Goal: Task Accomplishment & Management: Manage account settings

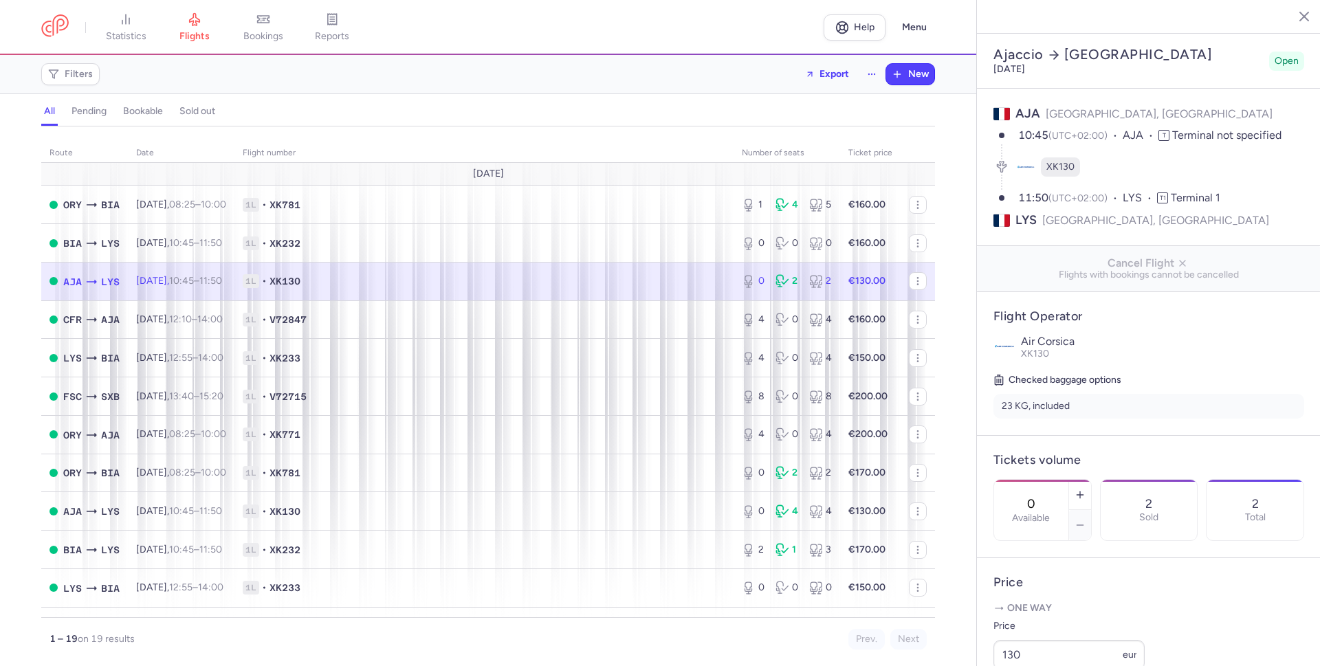
select select "hours"
click at [529, 201] on span "1L • XK781" at bounding box center [484, 205] width 483 height 14
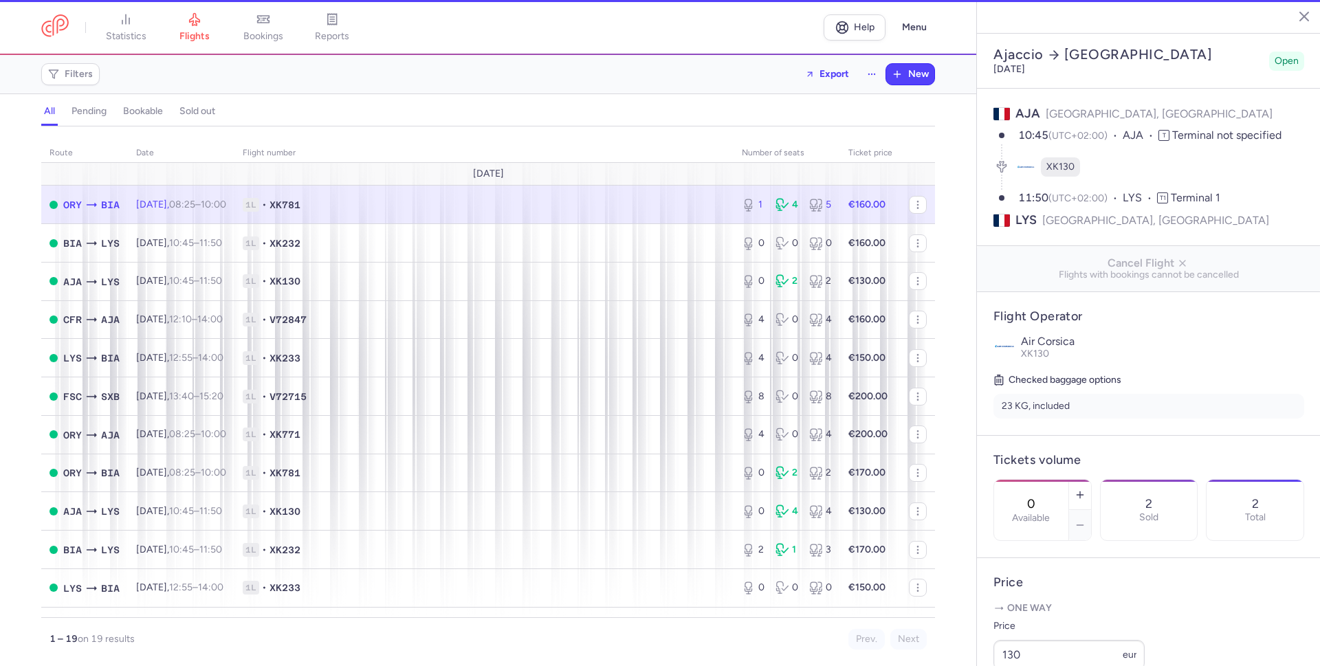
scroll to position [371, 0]
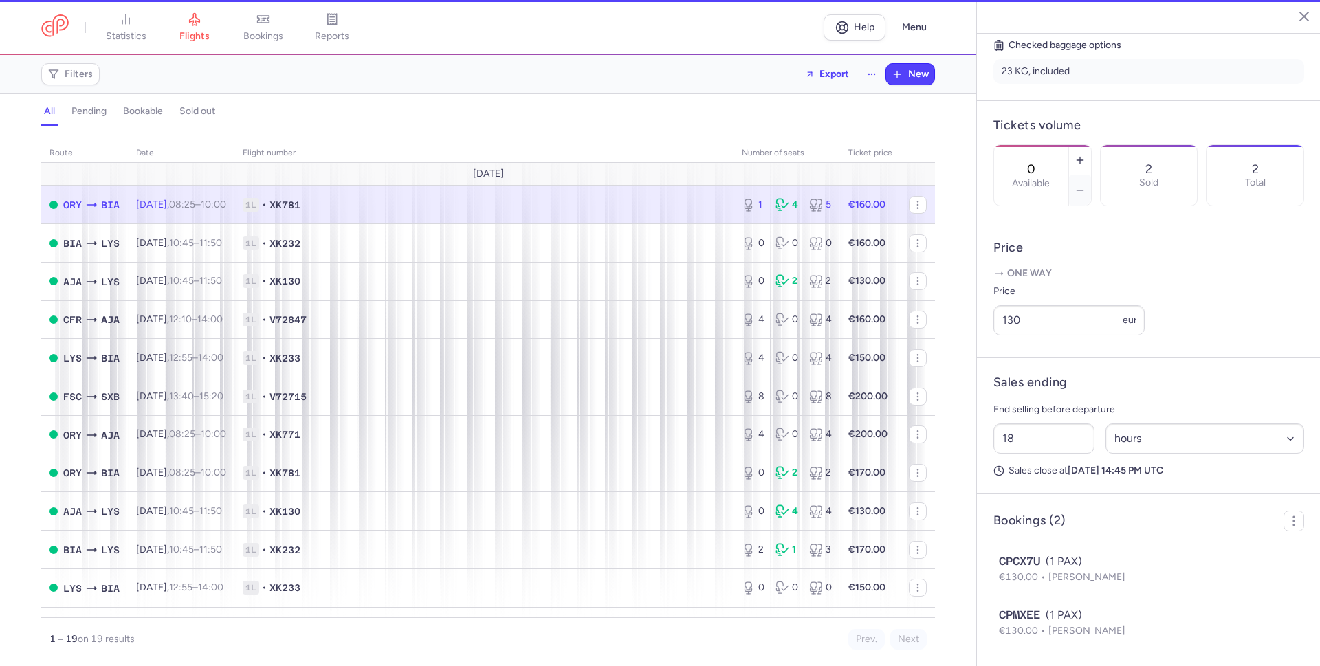
type input "1"
type input "40"
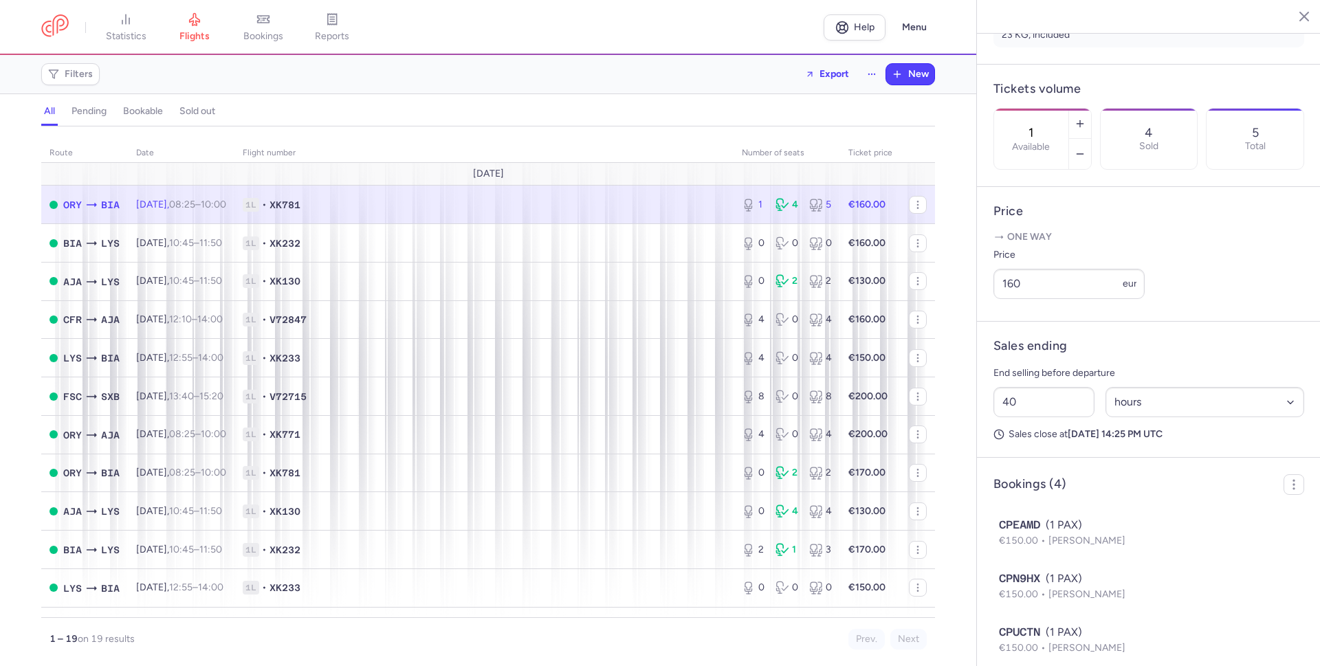
click at [1156, 28] on section "Paris Bastia Saturday, August 16, 2025 Open ORY Paris, France 08:25 (UTC+02:00)…" at bounding box center [1149, 333] width 344 height 666
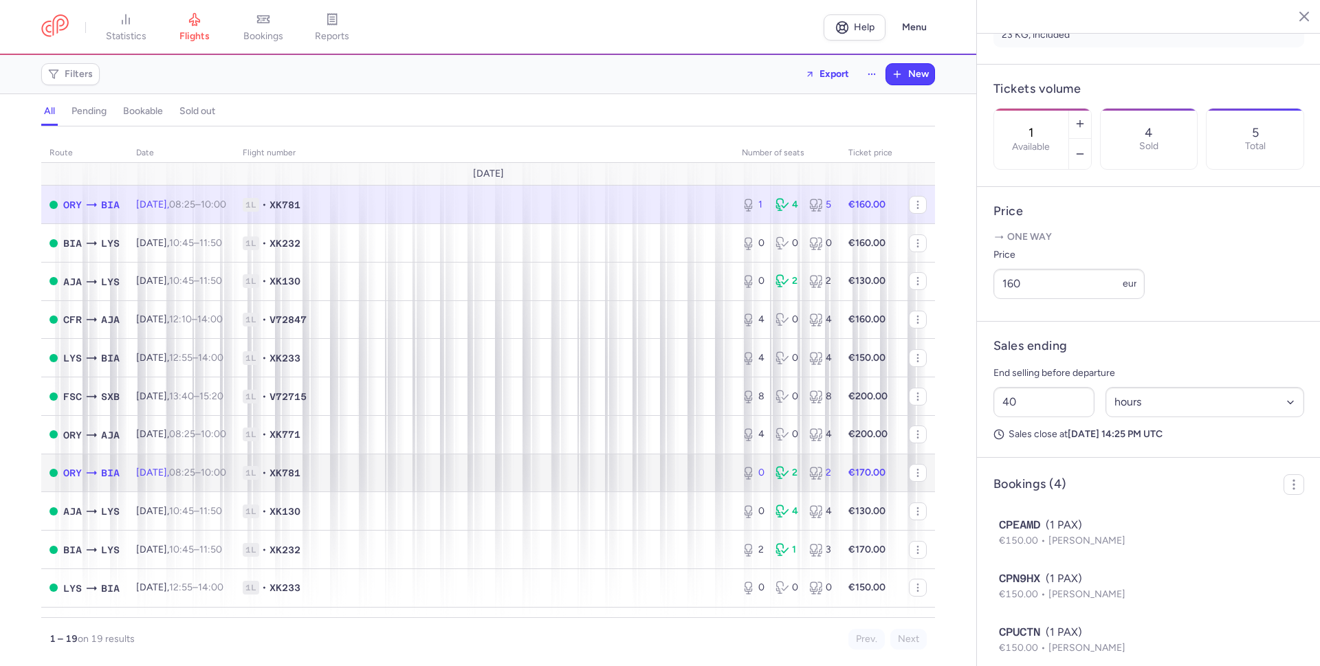
click at [393, 467] on span "1L • XK781" at bounding box center [484, 473] width 483 height 14
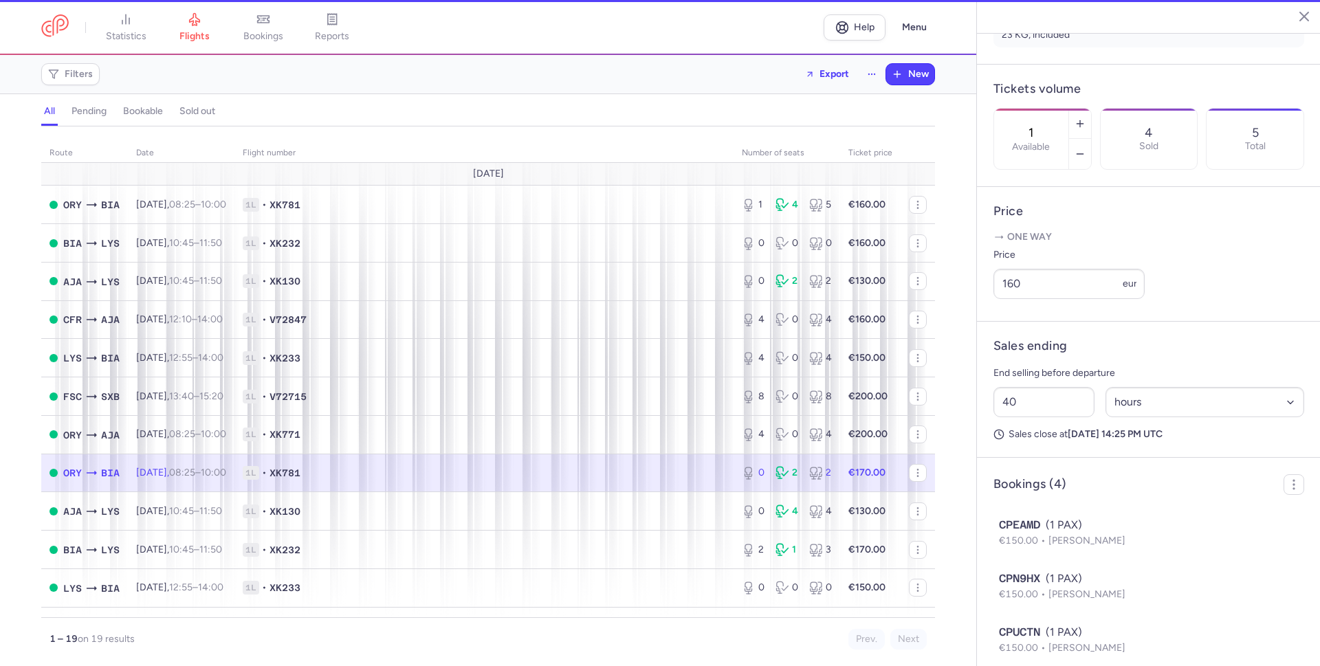
type input "0"
type input "15"
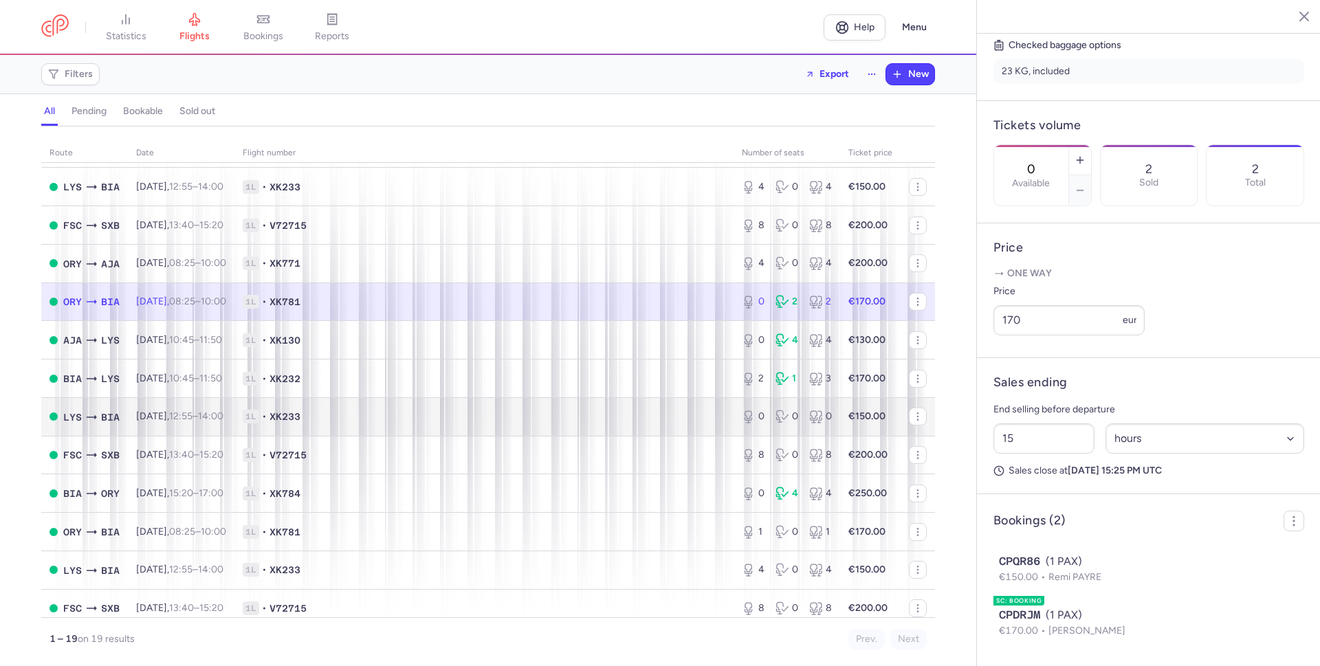
scroll to position [220, 0]
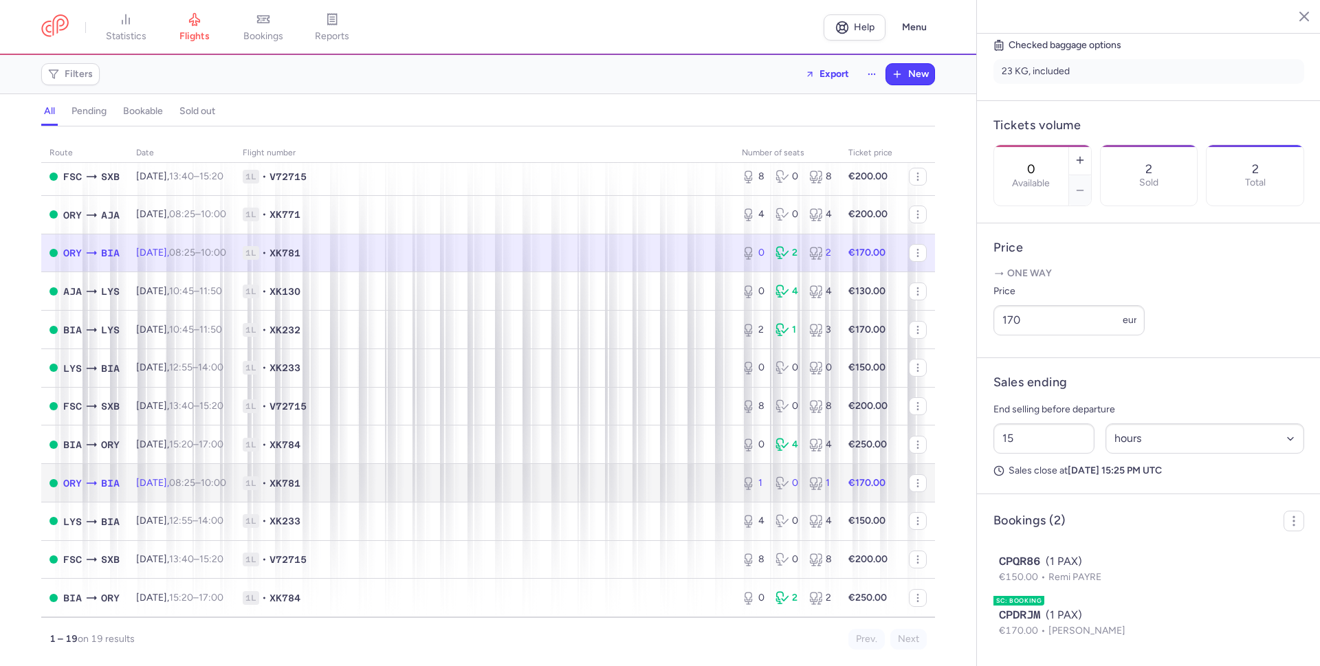
click at [427, 481] on span "1L • XK781" at bounding box center [484, 483] width 483 height 14
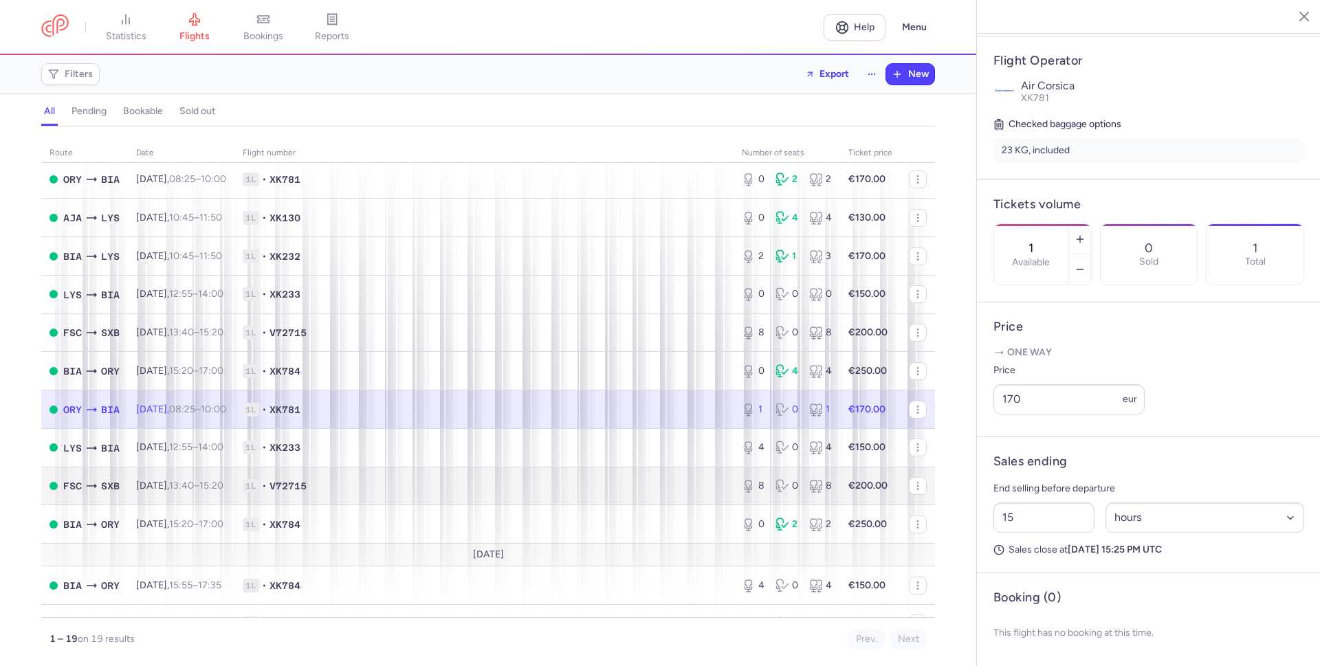
scroll to position [319, 0]
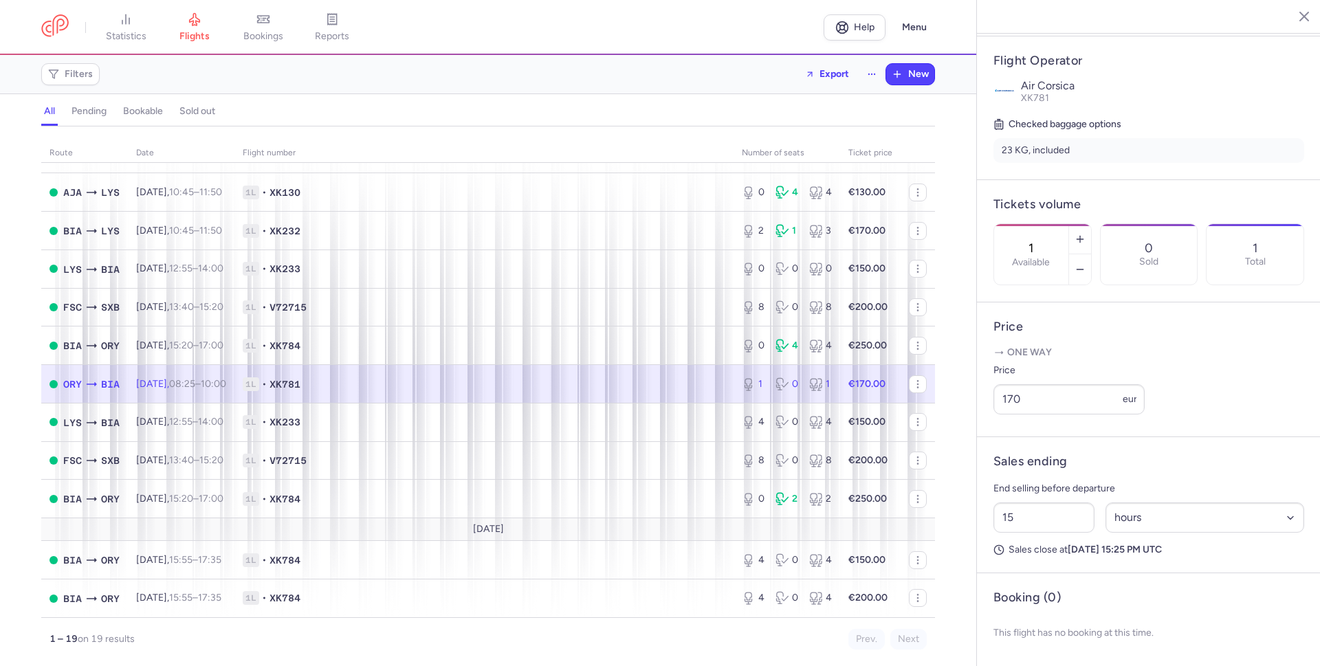
click at [632, 386] on span "1L • XK781" at bounding box center [484, 384] width 483 height 14
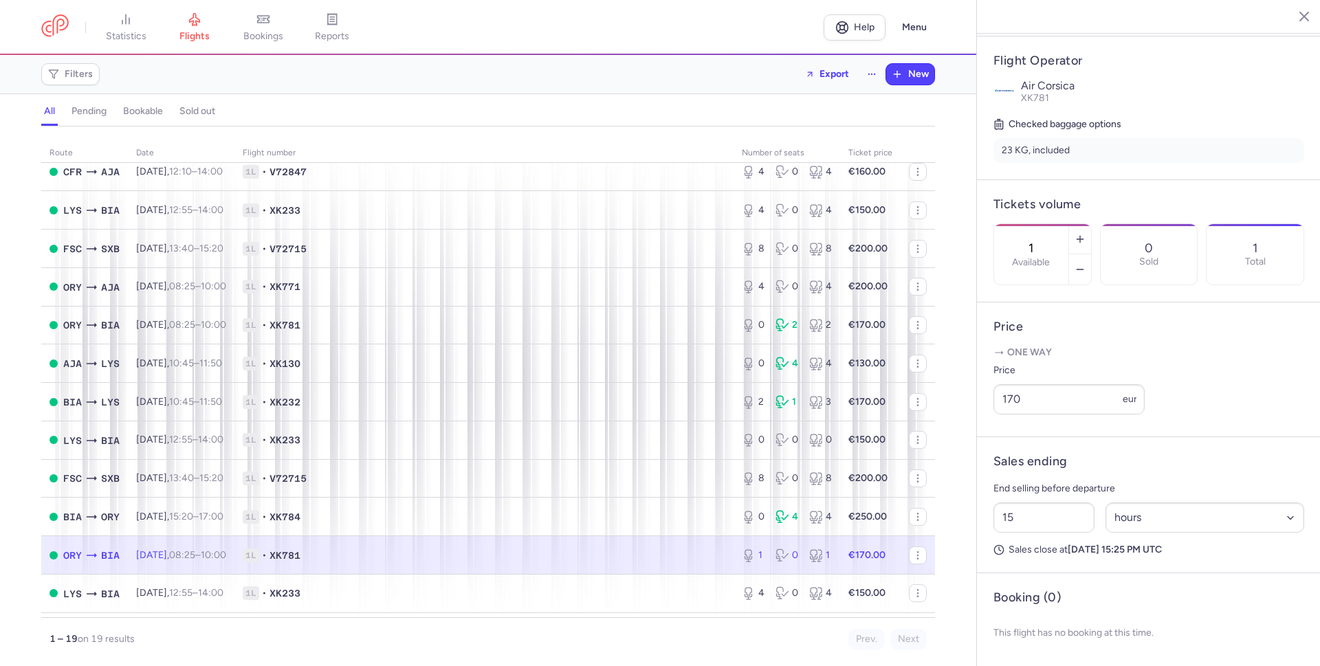
scroll to position [124, 0]
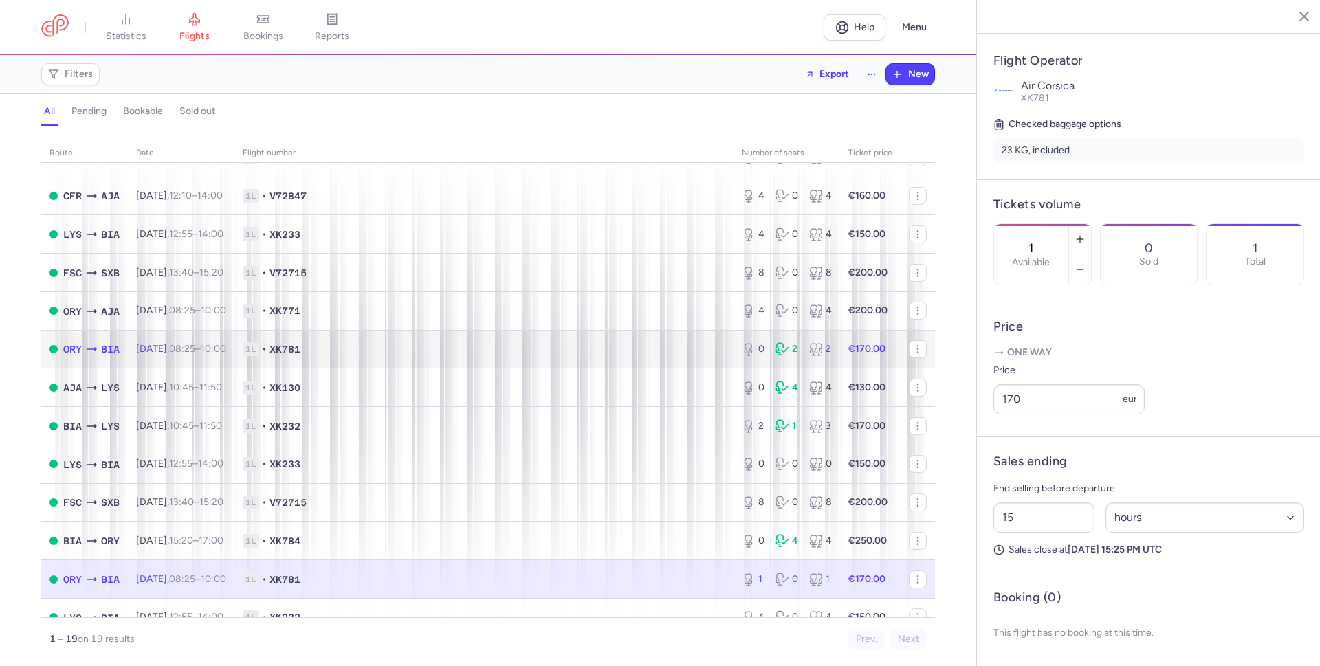
click at [476, 345] on span "1L • XK781" at bounding box center [484, 349] width 483 height 14
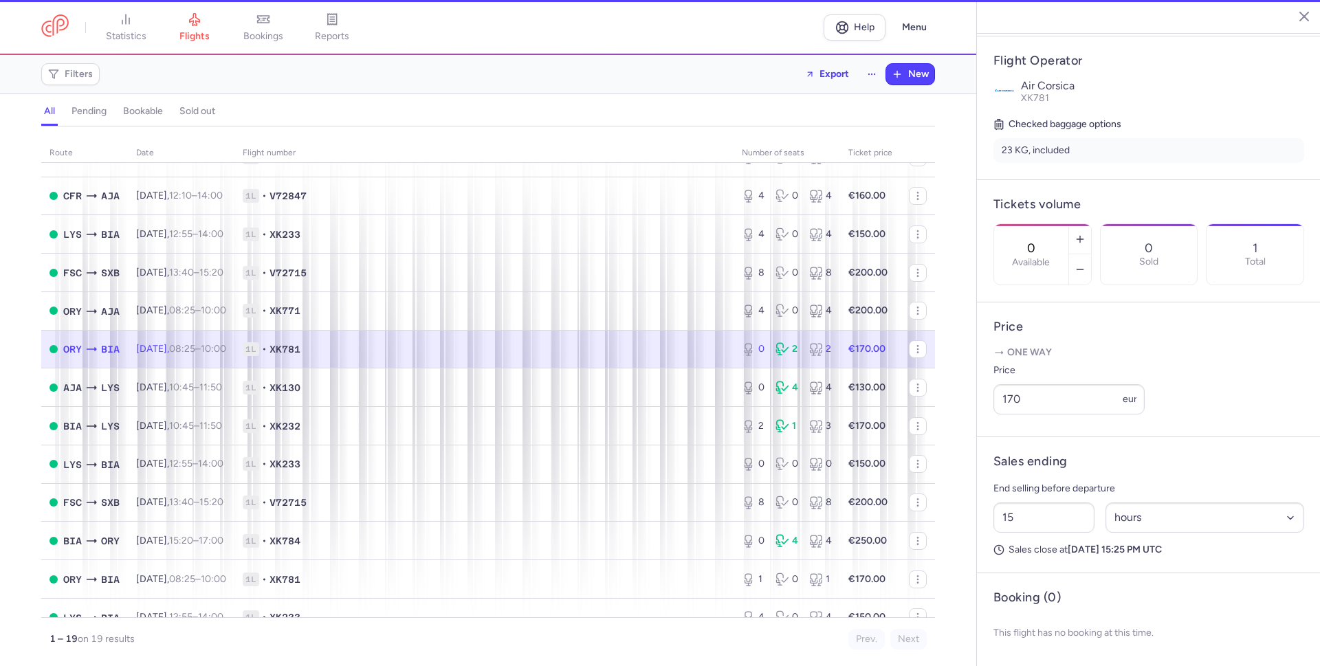
scroll to position [371, 0]
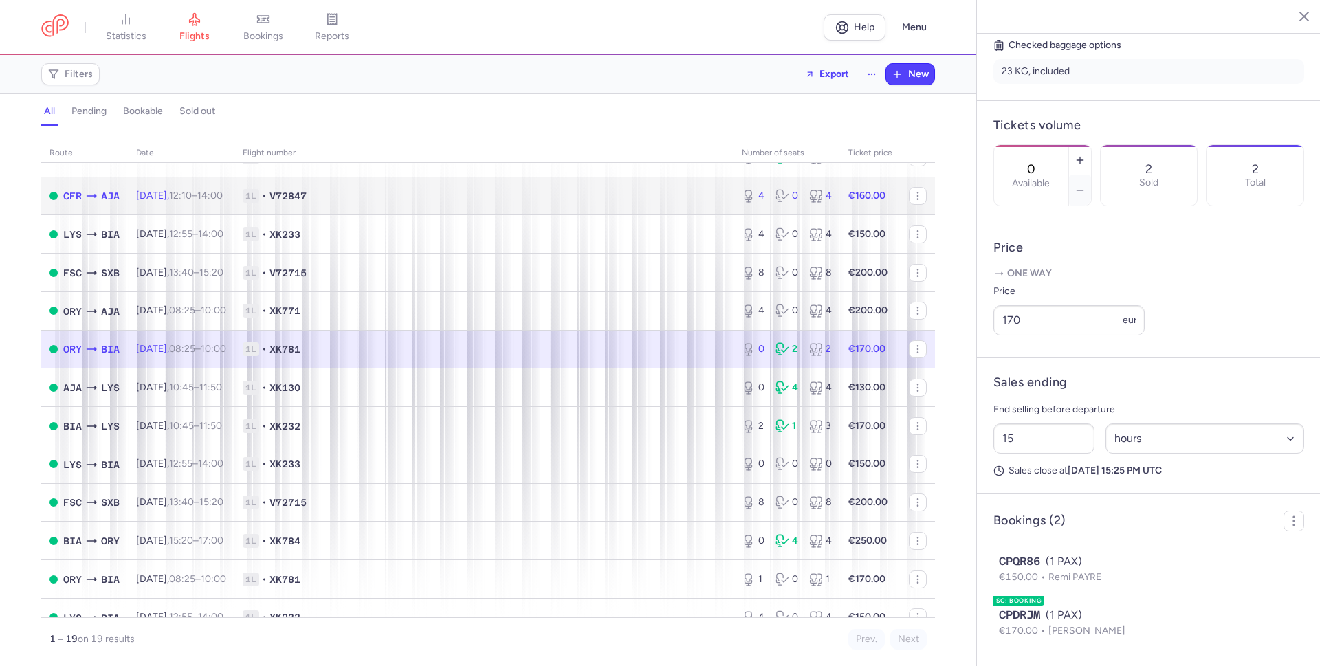
click at [619, 198] on span "1L • V72847" at bounding box center [484, 196] width 483 height 14
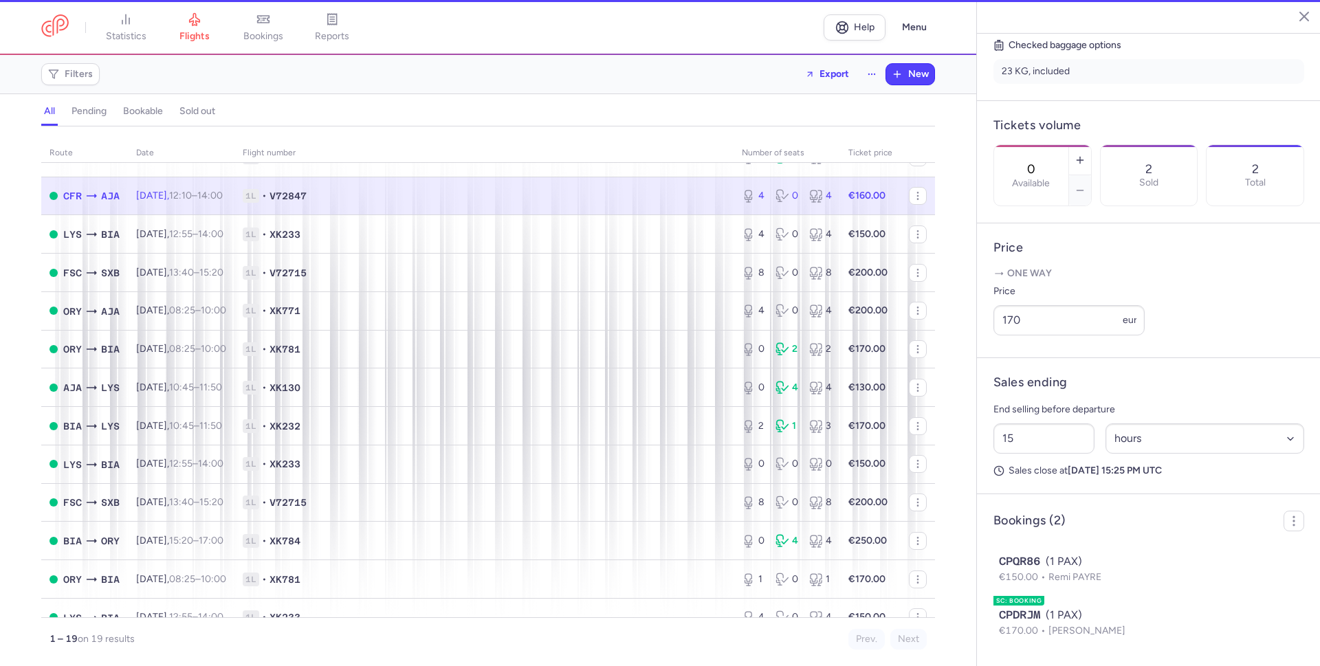
type input "4"
type input "44"
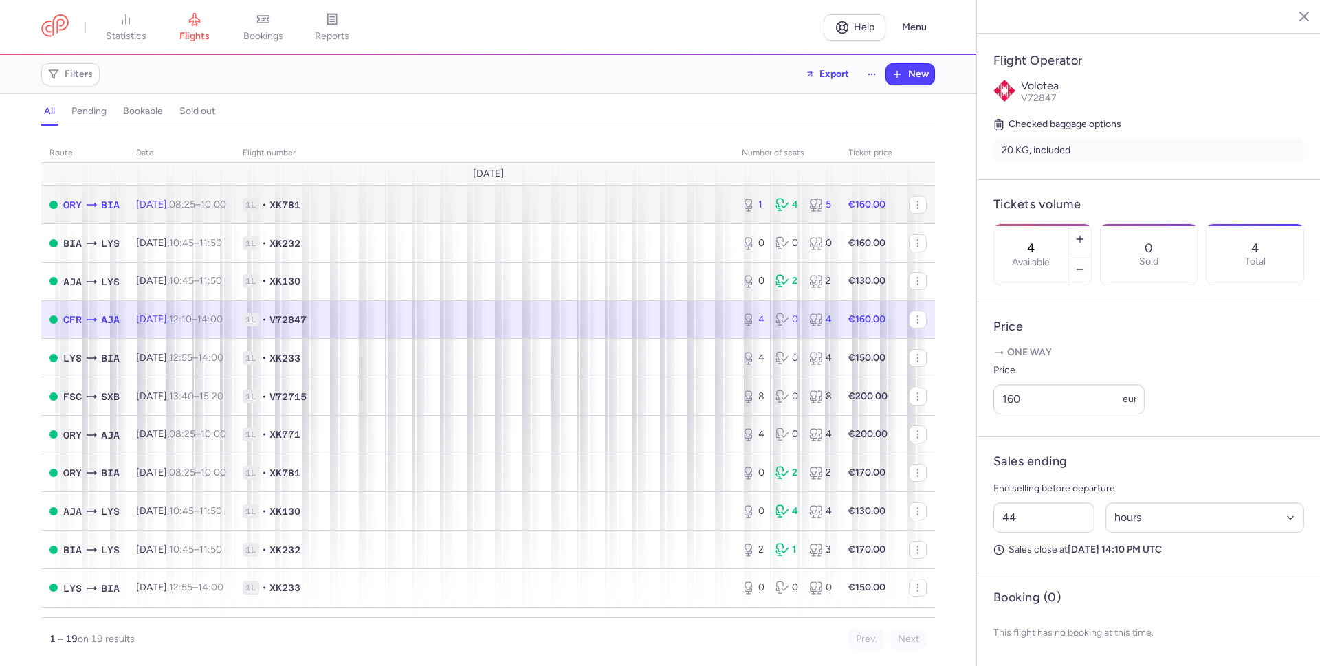
click at [525, 212] on td "1L • XK781" at bounding box center [483, 205] width 499 height 38
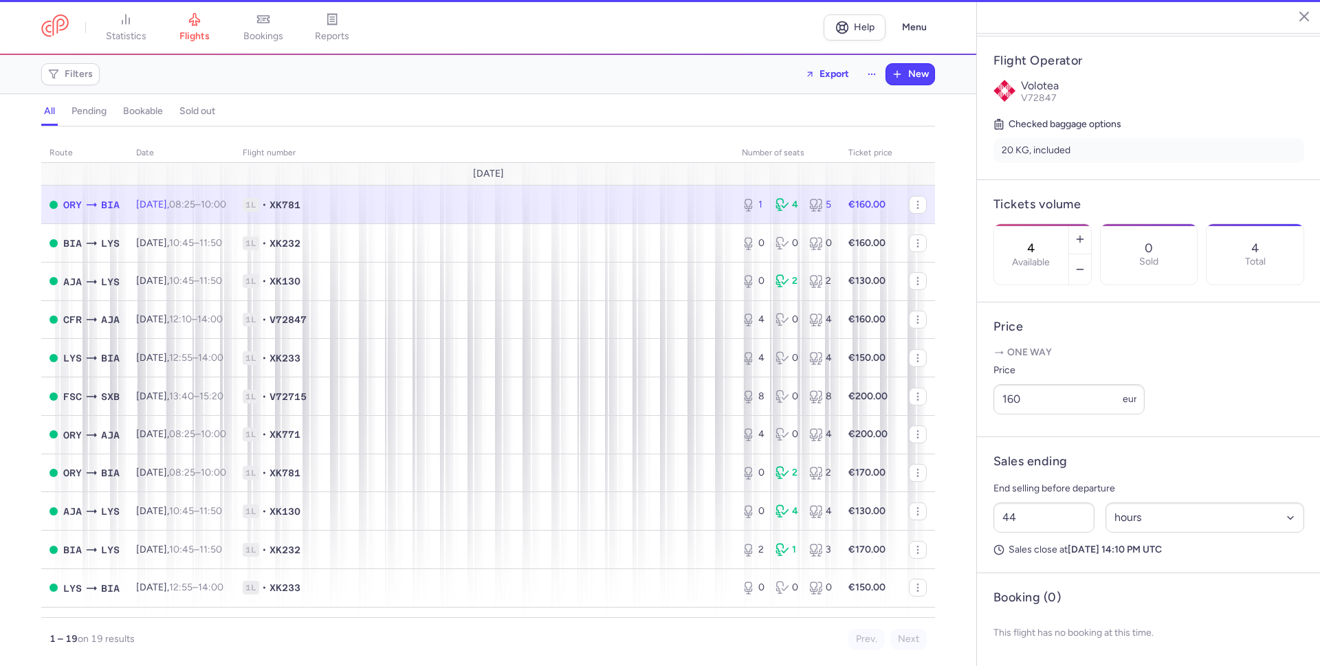
type input "1"
type input "40"
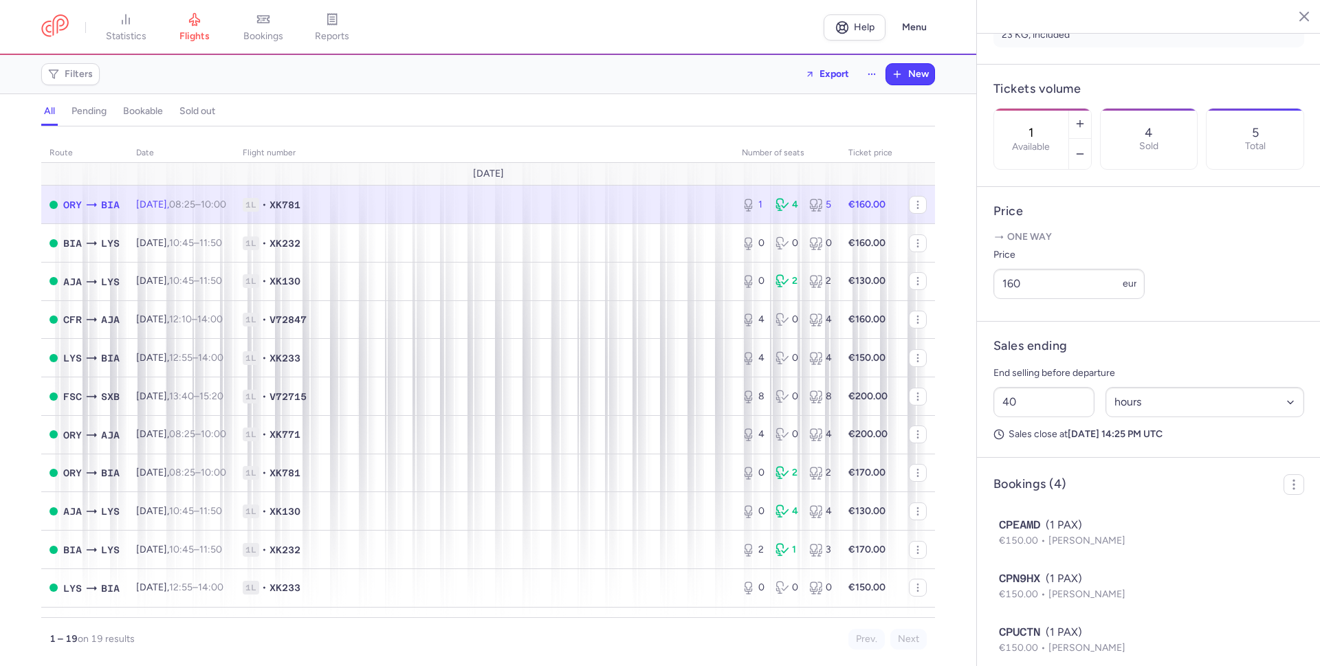
click at [1162, 261] on article "Price One way Price 160 eur" at bounding box center [1149, 254] width 344 height 135
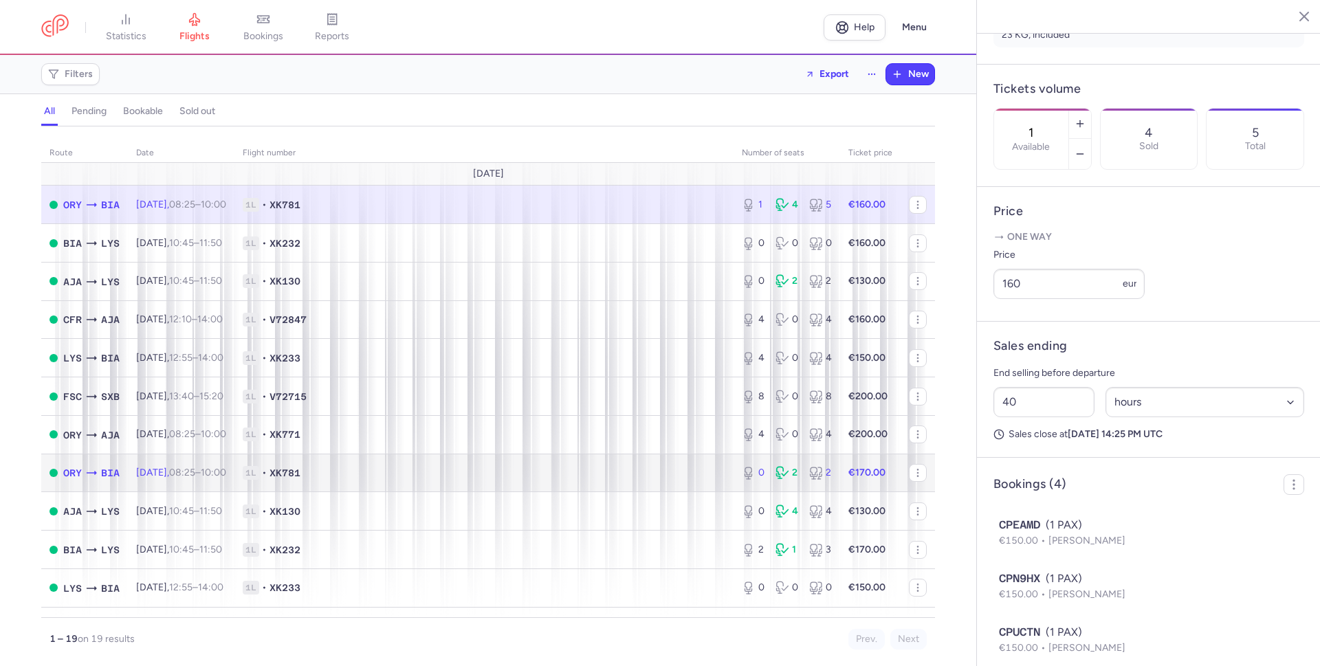
click at [395, 470] on span "1L • XK781" at bounding box center [484, 473] width 483 height 14
type input "0"
type input "15"
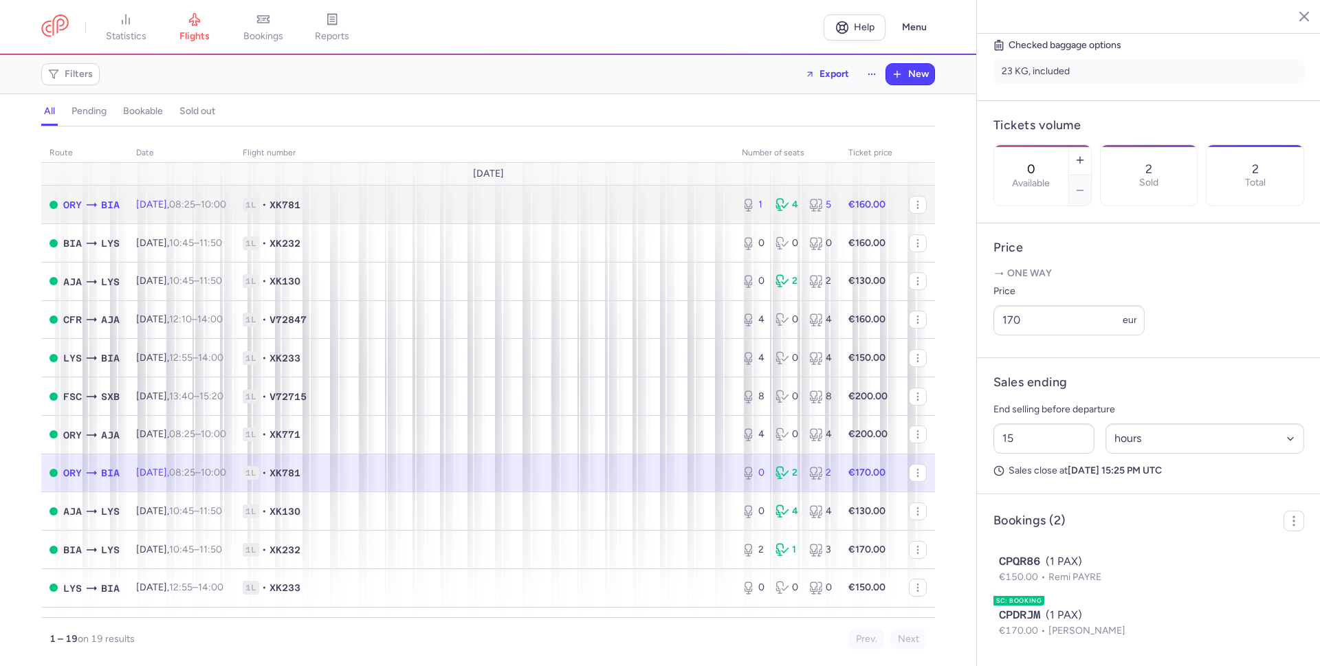
click at [648, 206] on span "1L • XK781" at bounding box center [484, 205] width 483 height 14
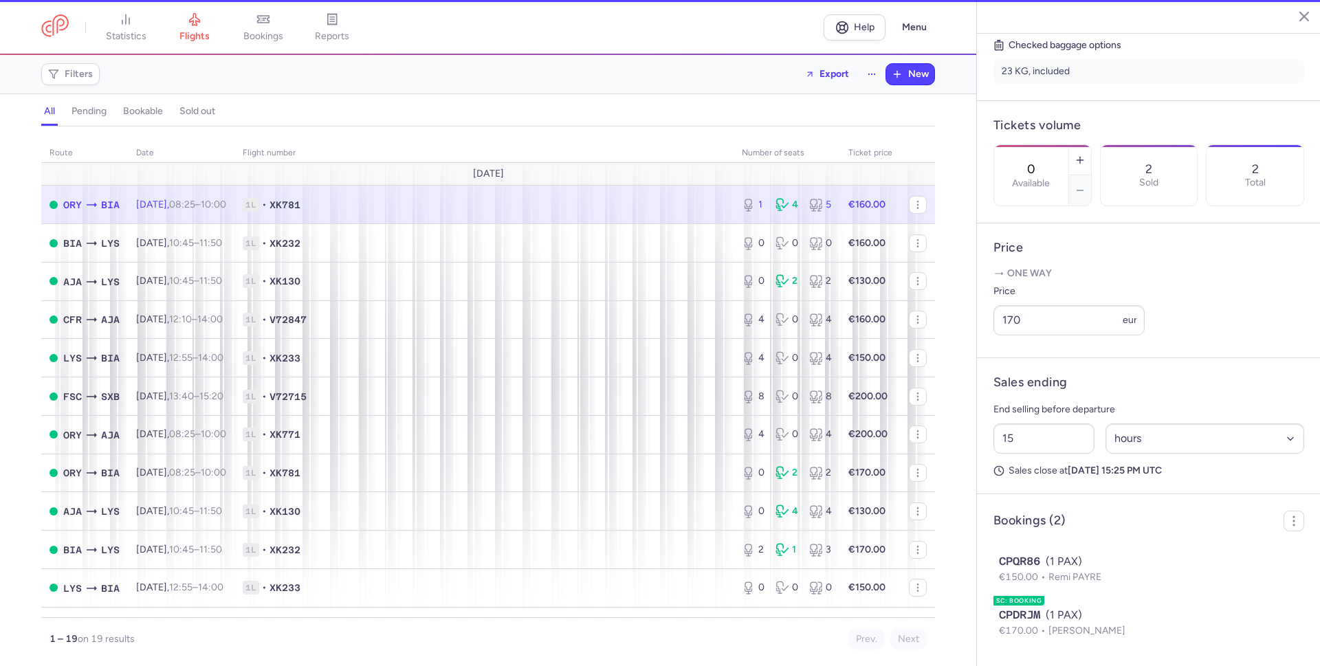
type input "1"
type input "40"
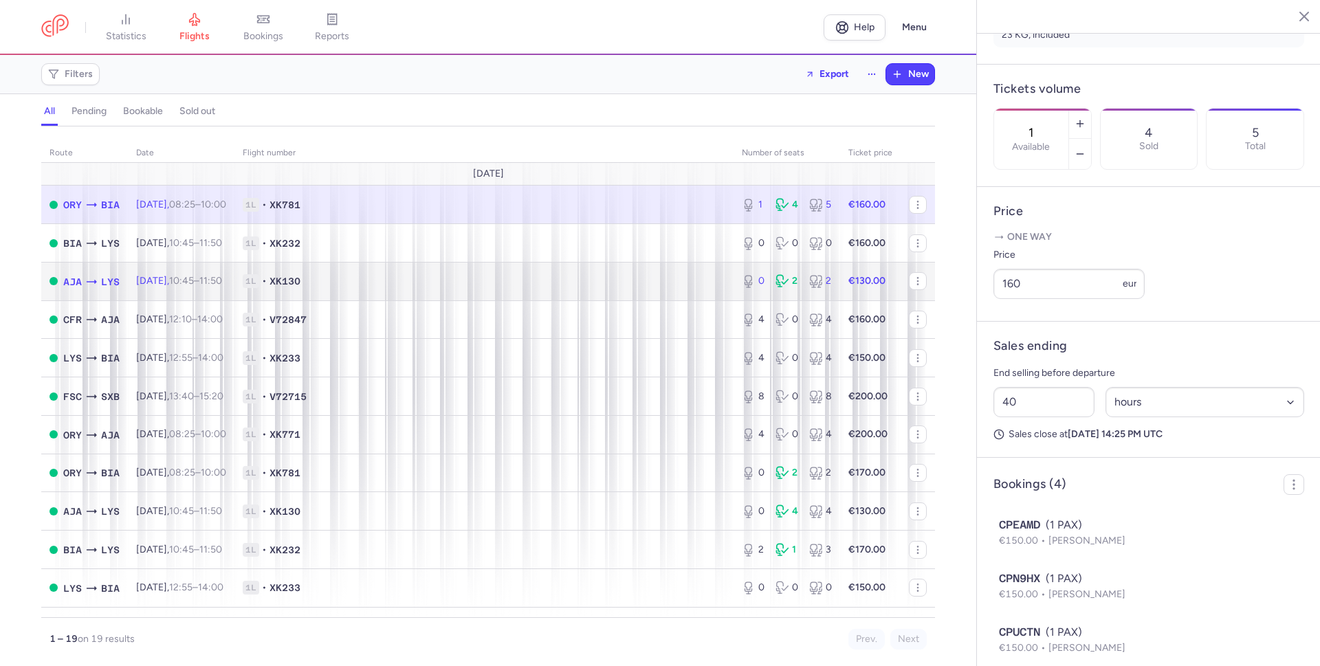
click at [639, 276] on span "1L • XK130" at bounding box center [484, 281] width 483 height 14
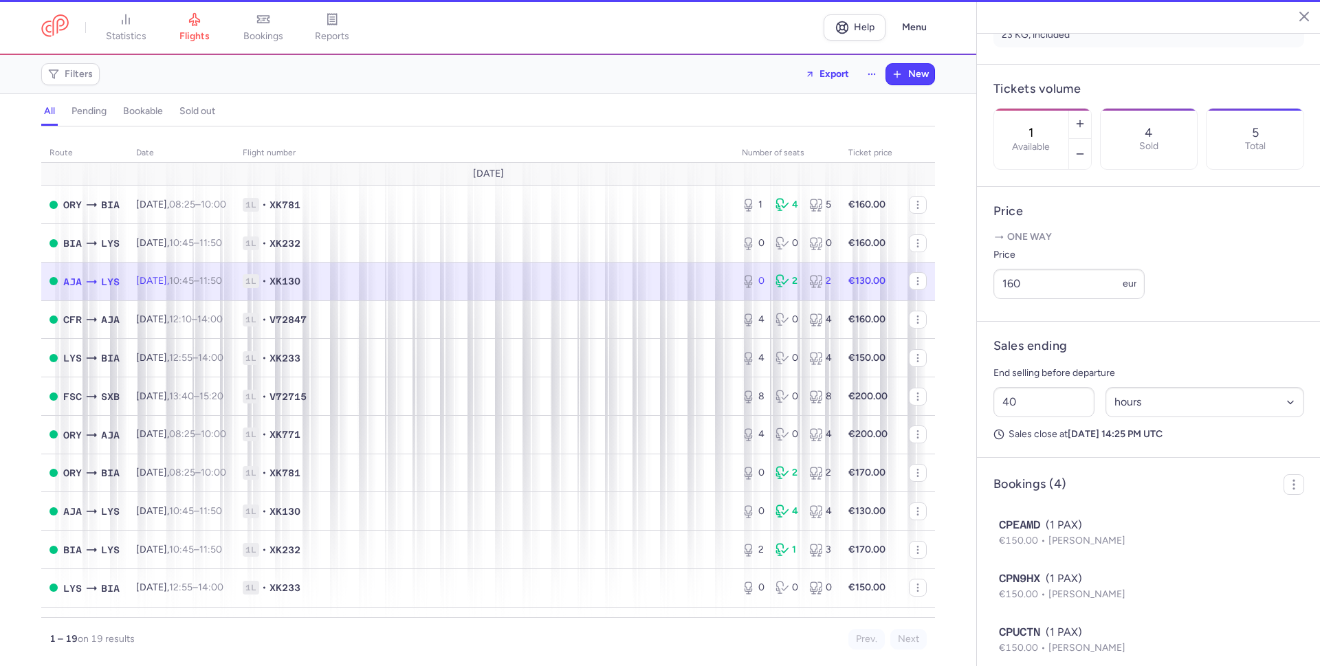
type input "0"
type input "18"
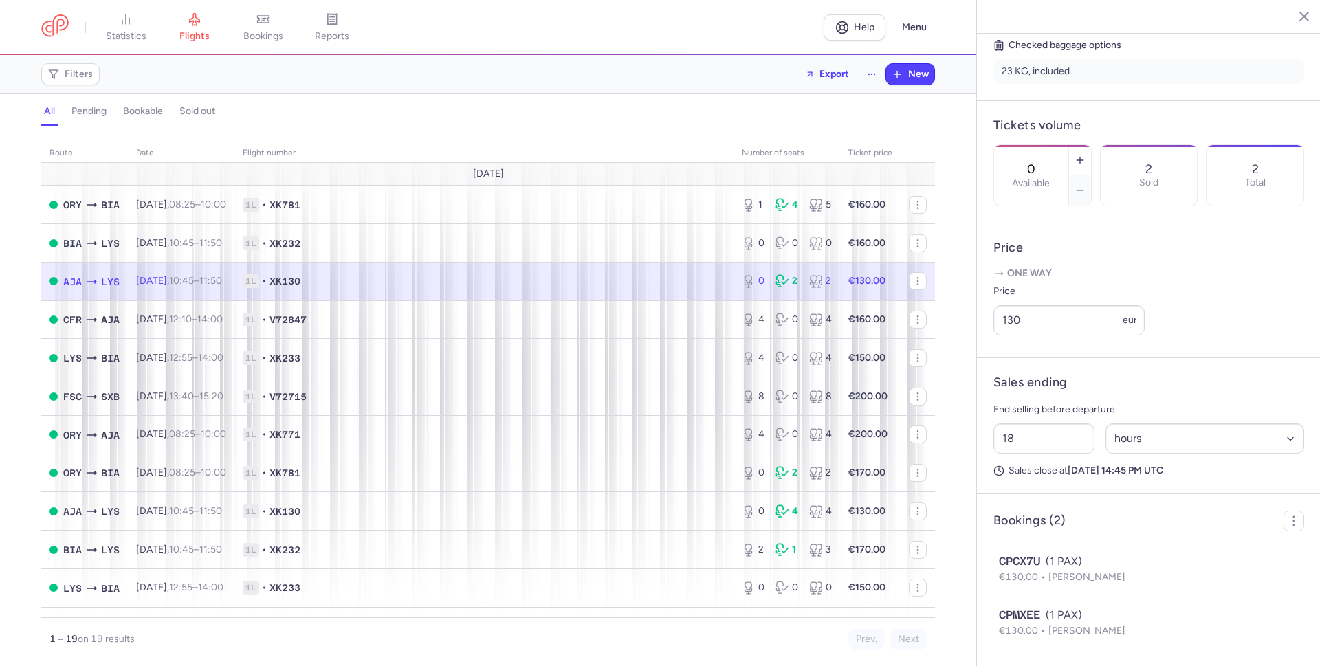
click at [432, 280] on span "1L • XK130" at bounding box center [484, 281] width 483 height 14
click at [840, 272] on td "1L • XK130" at bounding box center [870, 281] width 60 height 38
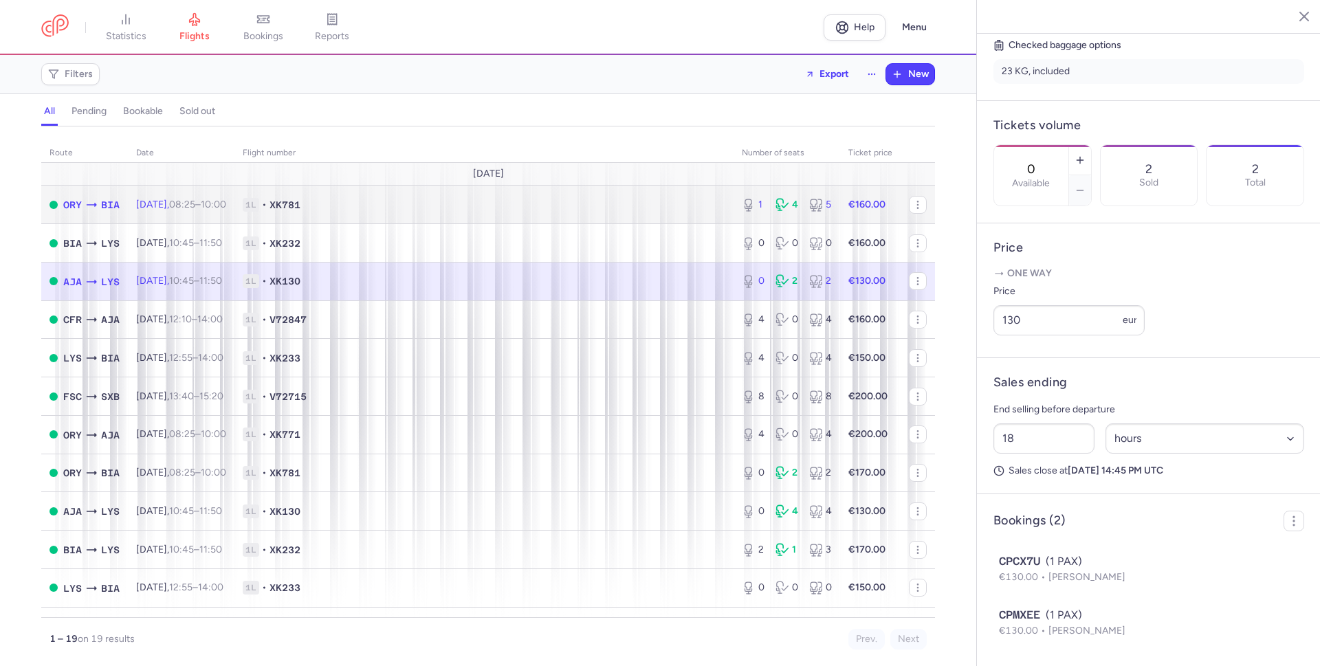
click at [711, 210] on span "1L • XK781" at bounding box center [484, 205] width 483 height 14
type input "1"
type input "40"
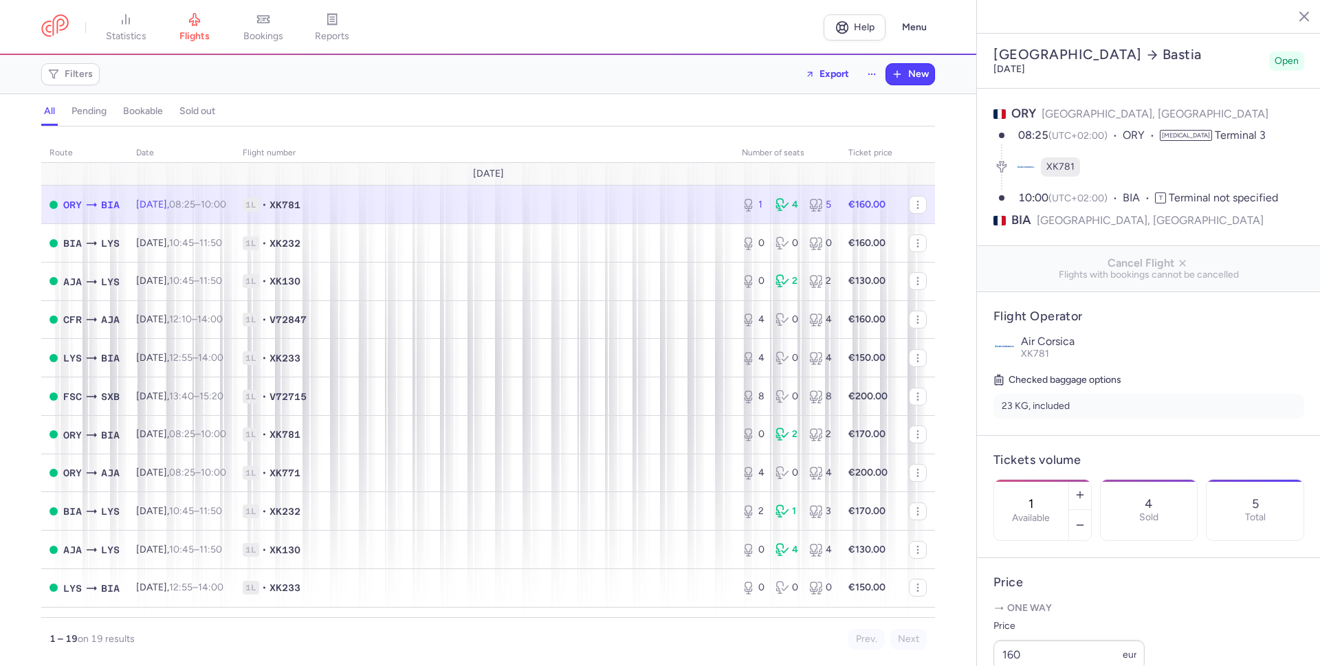
select select "hours"
click at [706, 202] on span "1L • XK781" at bounding box center [484, 205] width 483 height 14
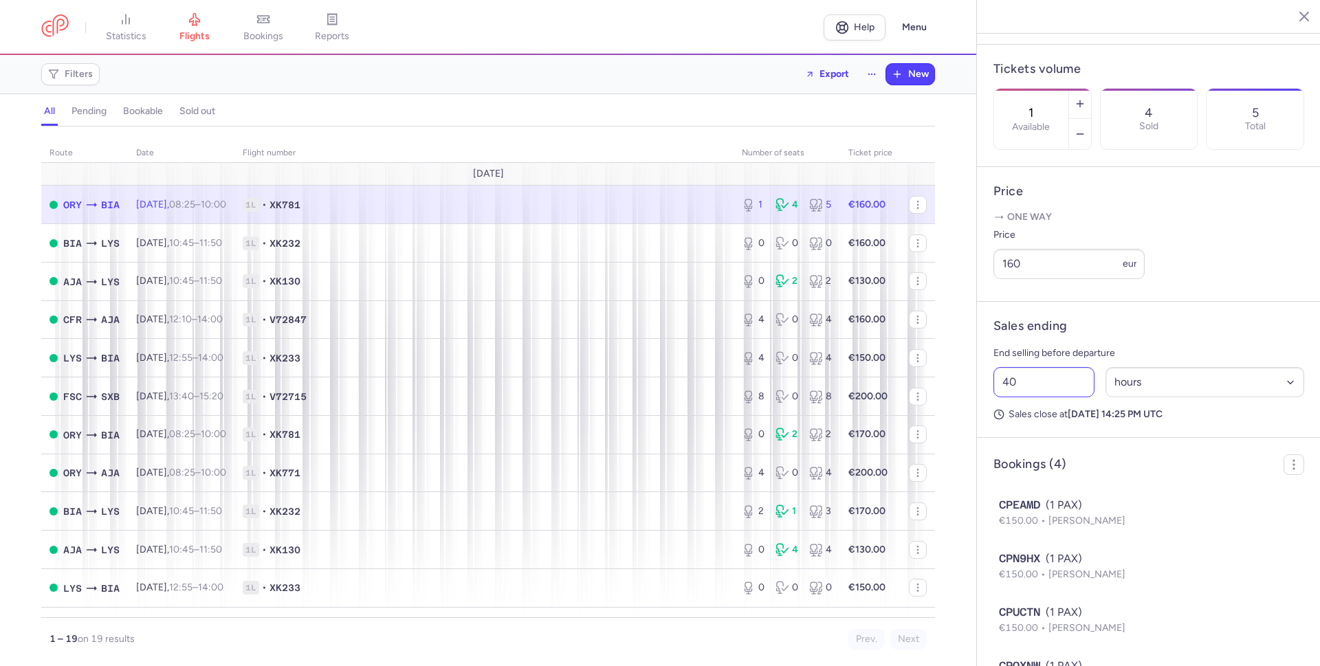
scroll to position [478, 0]
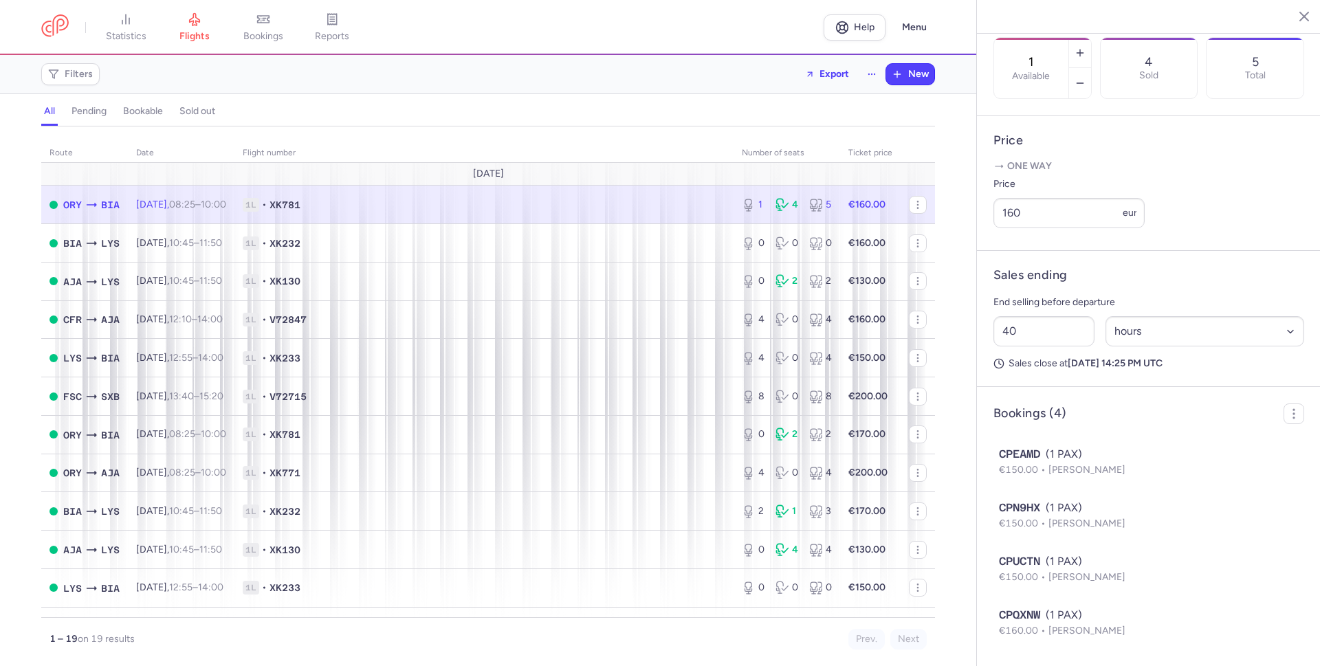
drag, startPoint x: 703, startPoint y: 201, endPoint x: 547, endPoint y: 173, distance: 158.7
click at [698, 198] on span "1L • XK781" at bounding box center [484, 205] width 483 height 14
click at [613, 393] on span "1L • V72715" at bounding box center [484, 397] width 483 height 14
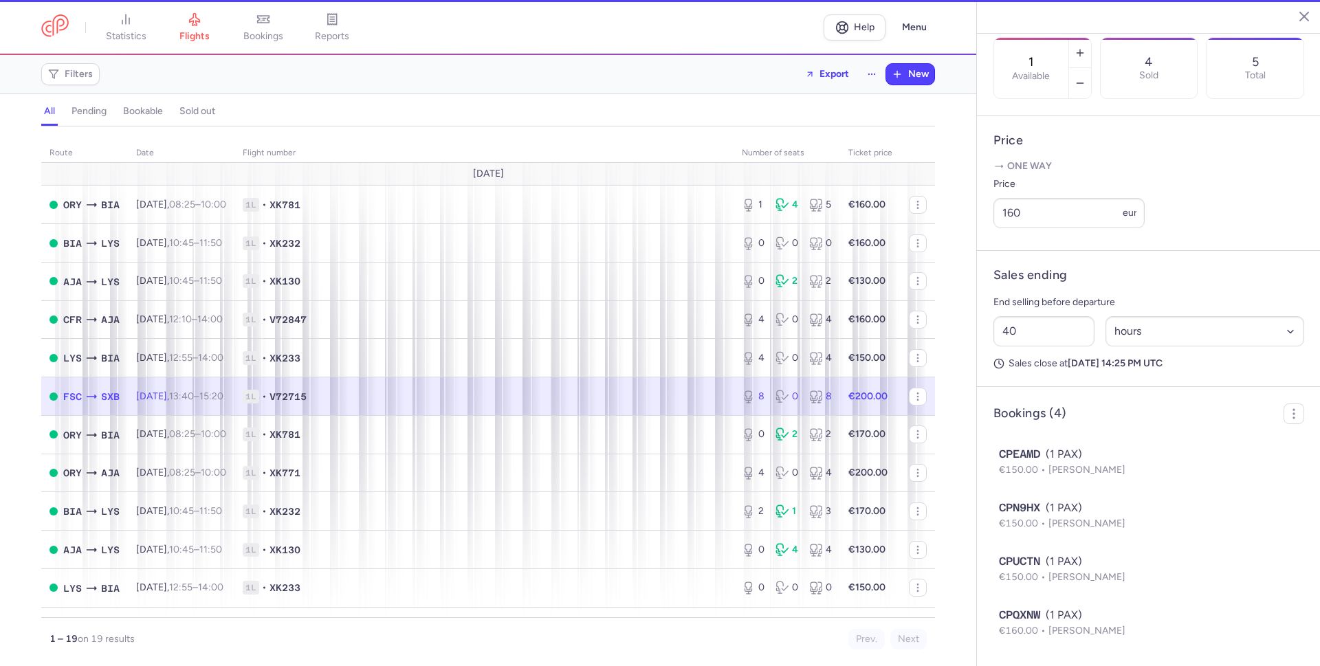
type input "8"
type input "45"
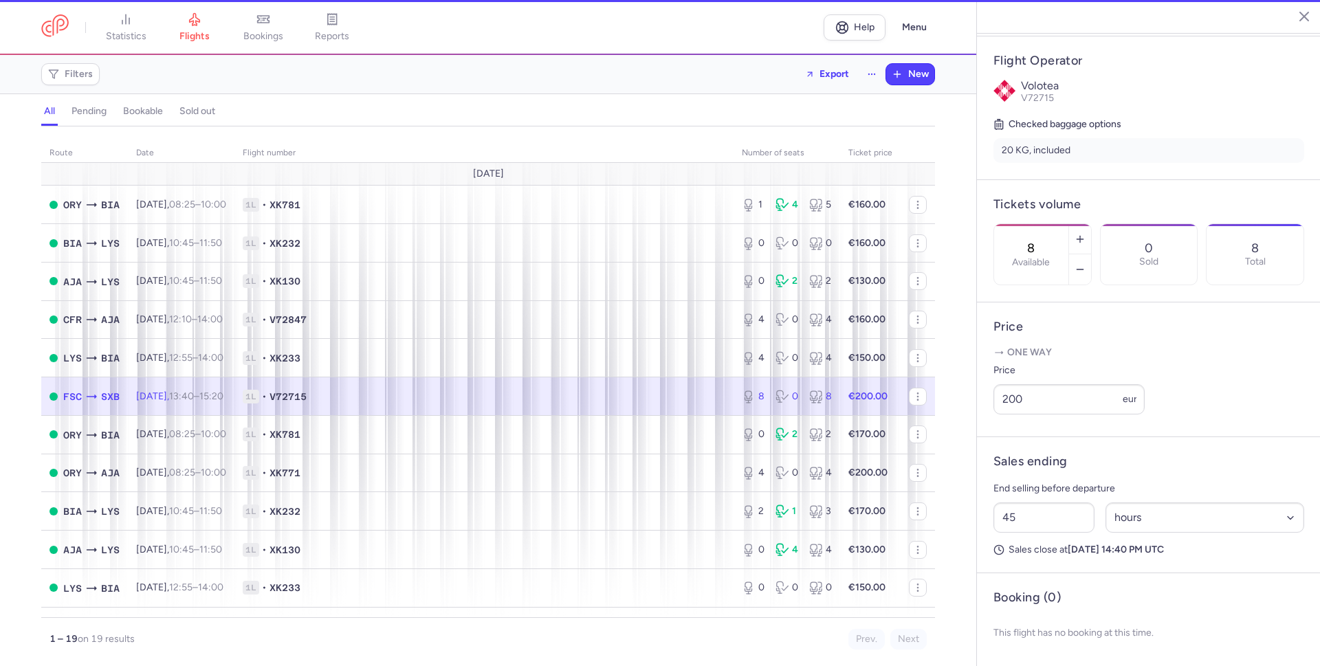
scroll to position [281, 0]
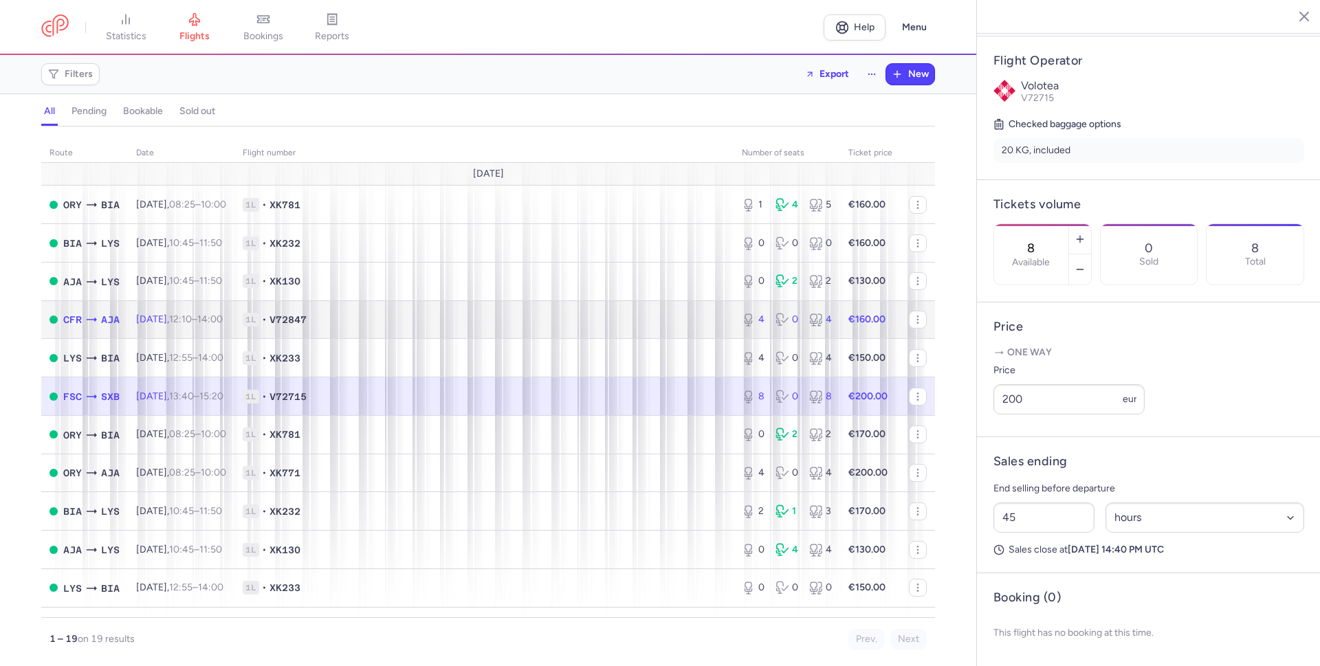
click at [563, 325] on span "1L • V72847" at bounding box center [484, 320] width 483 height 14
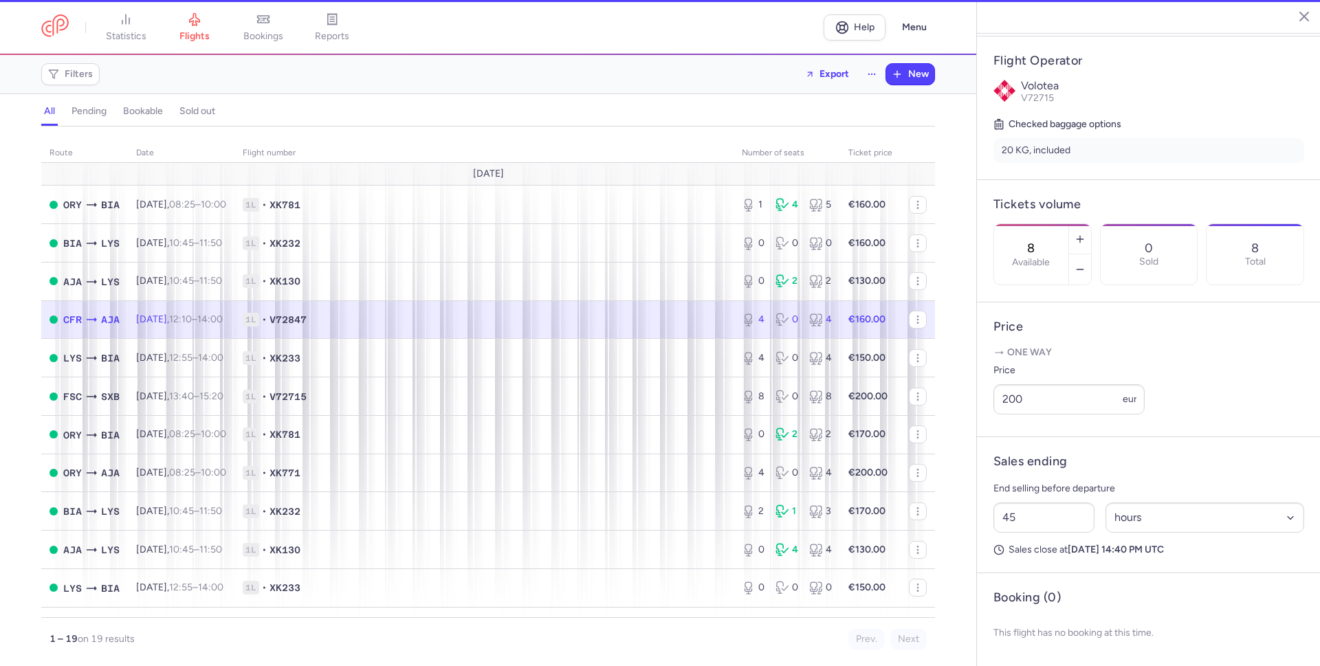
type input "4"
type input "44"
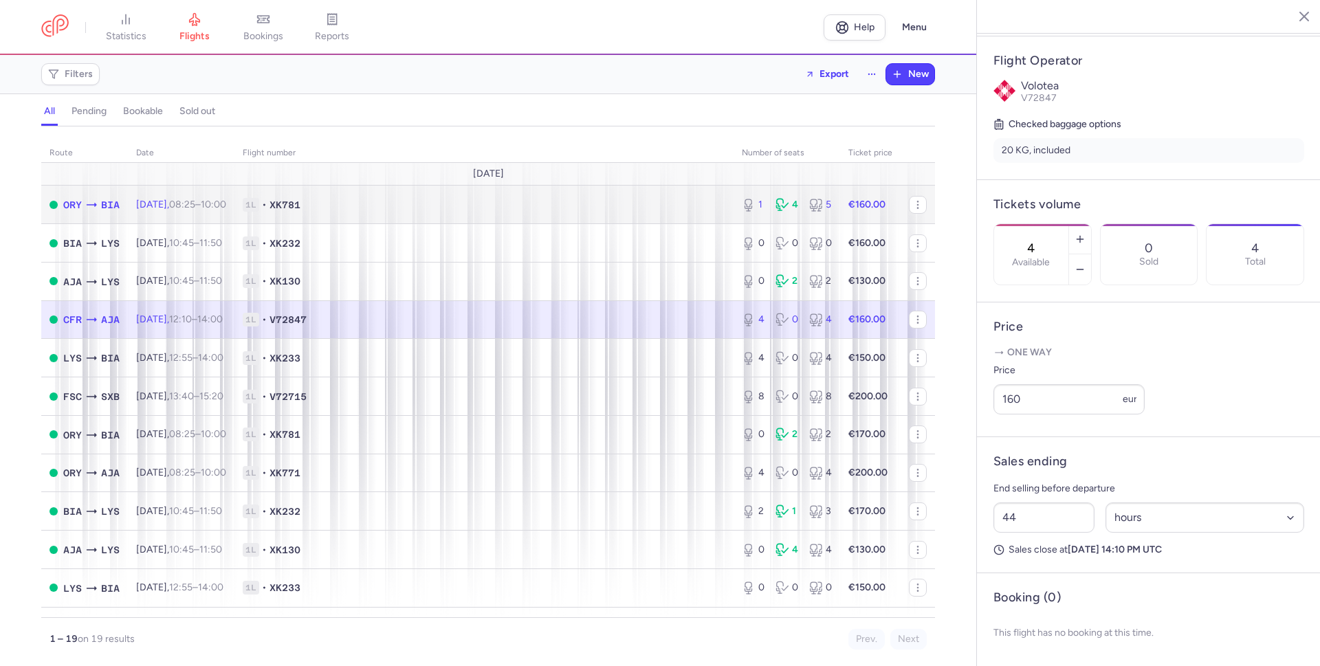
click at [620, 204] on span "1L • XK781" at bounding box center [484, 205] width 483 height 14
type input "1"
type input "40"
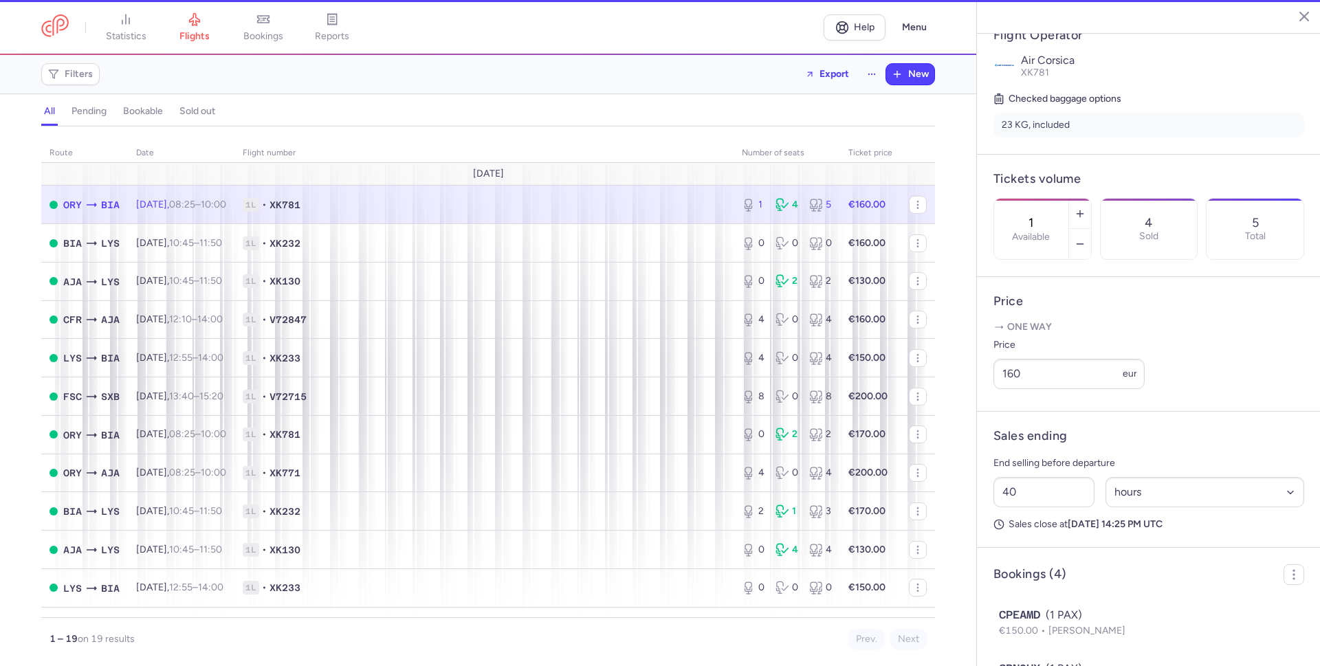
scroll to position [478, 0]
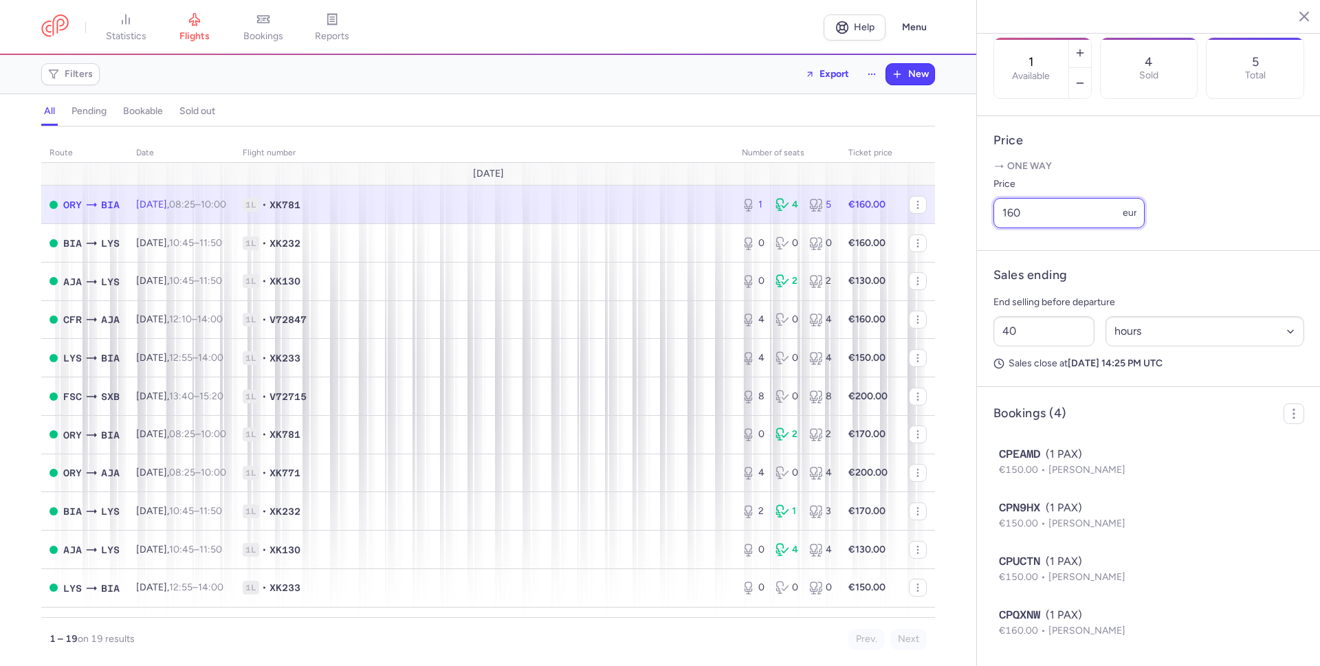
click at [1046, 214] on input "160" at bounding box center [1068, 213] width 151 height 30
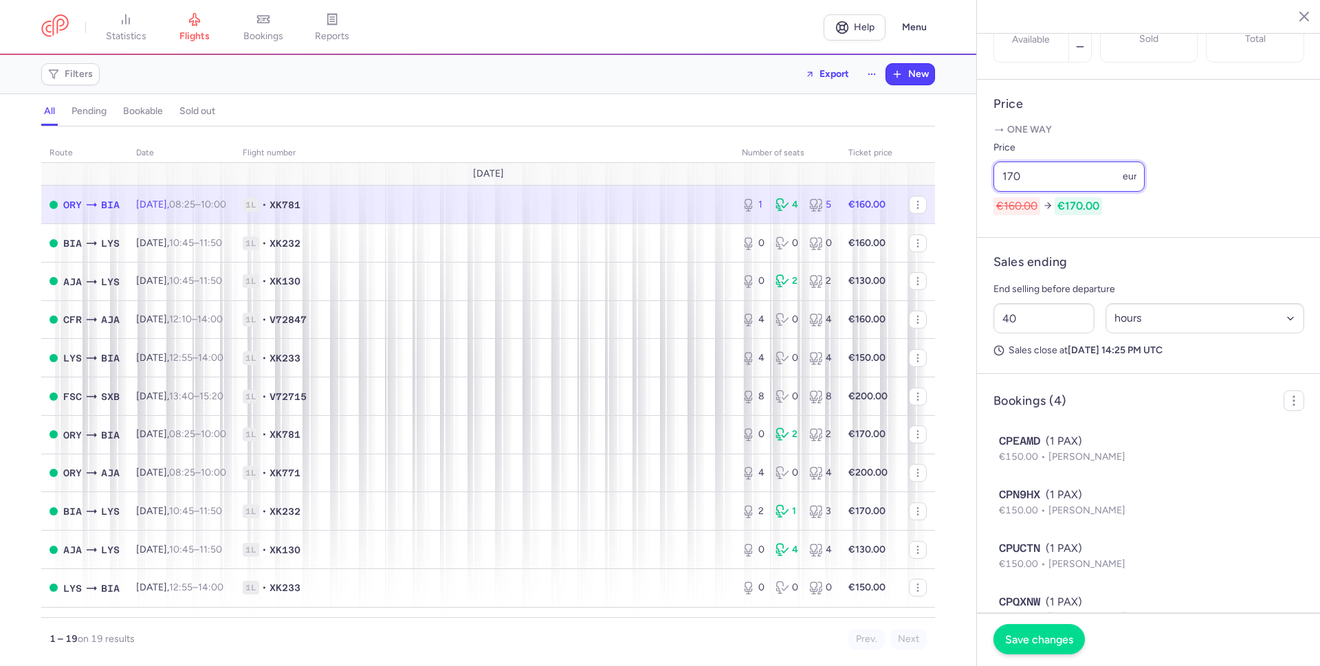
type input "170"
click at [1057, 642] on span "Save changes" at bounding box center [1039, 639] width 68 height 12
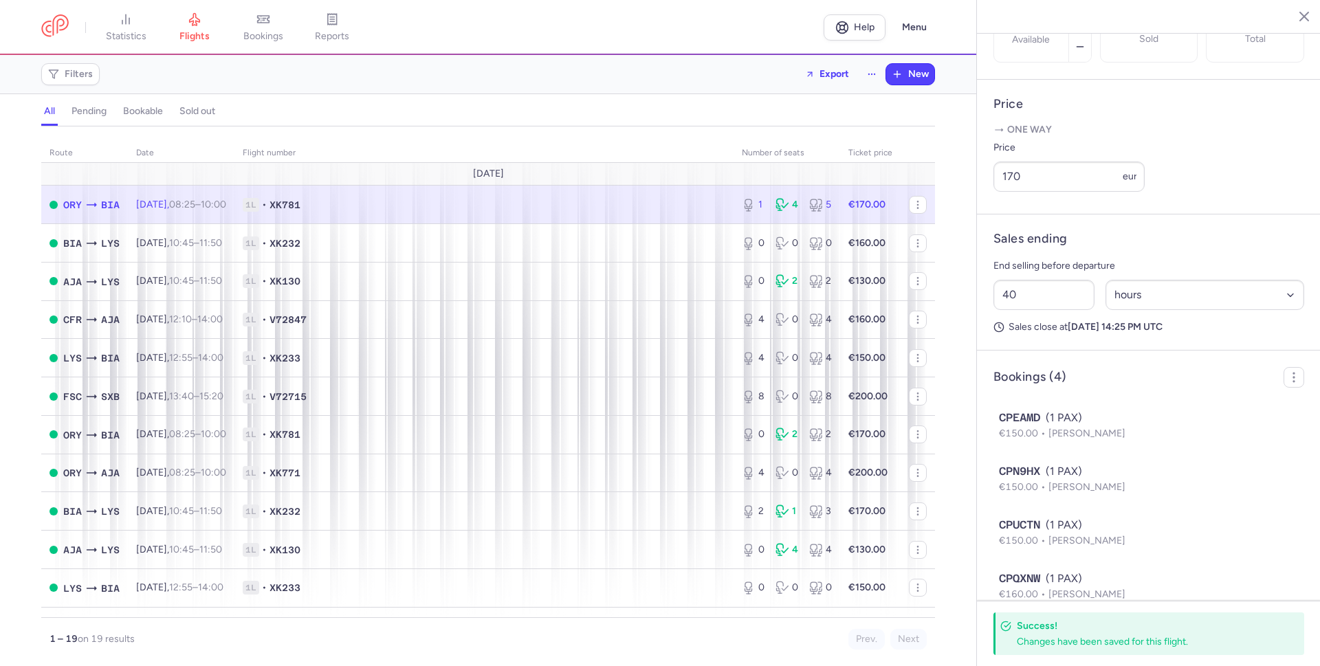
click at [1182, 137] on p "One way" at bounding box center [1148, 130] width 311 height 14
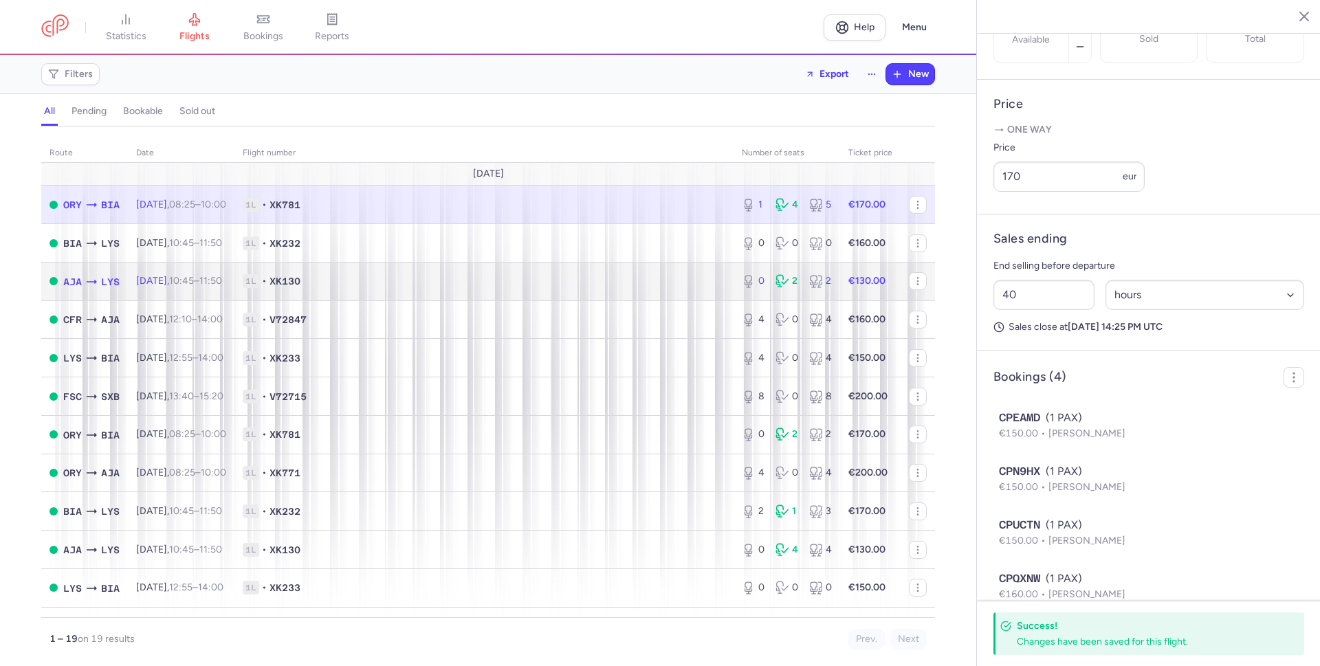
click at [635, 287] on span "1L • XK130" at bounding box center [484, 281] width 483 height 14
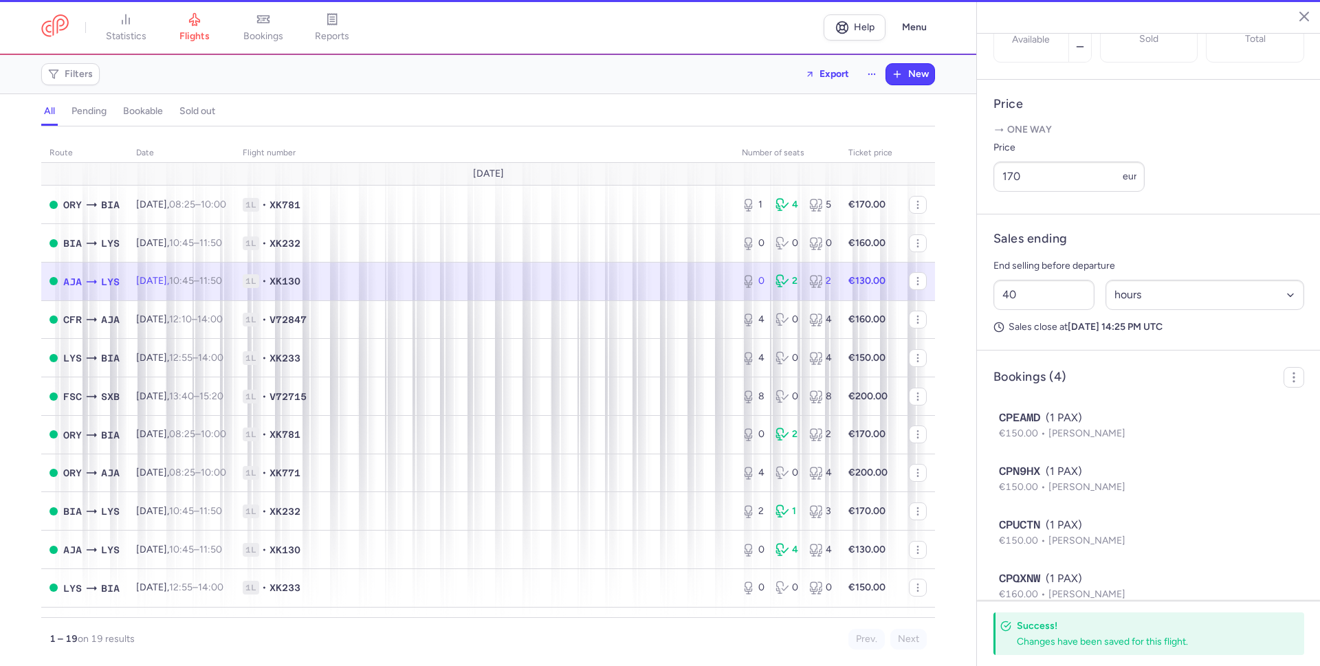
type input "0"
type input "18"
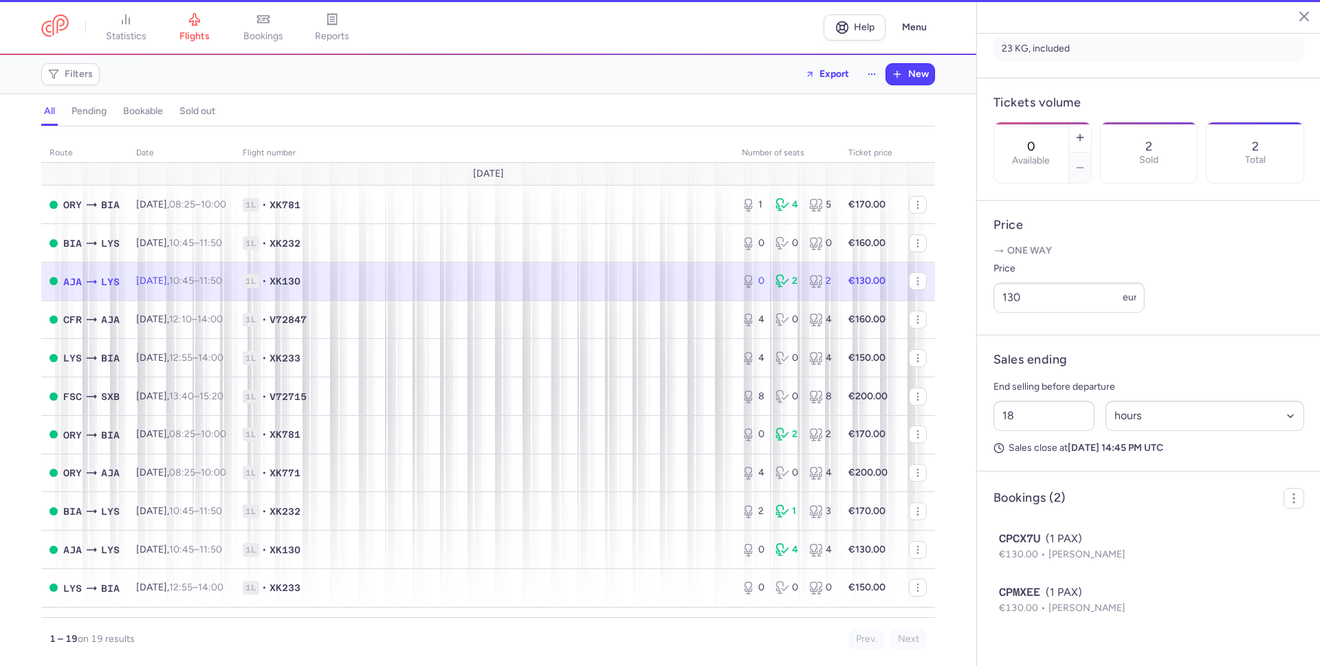
scroll to position [371, 0]
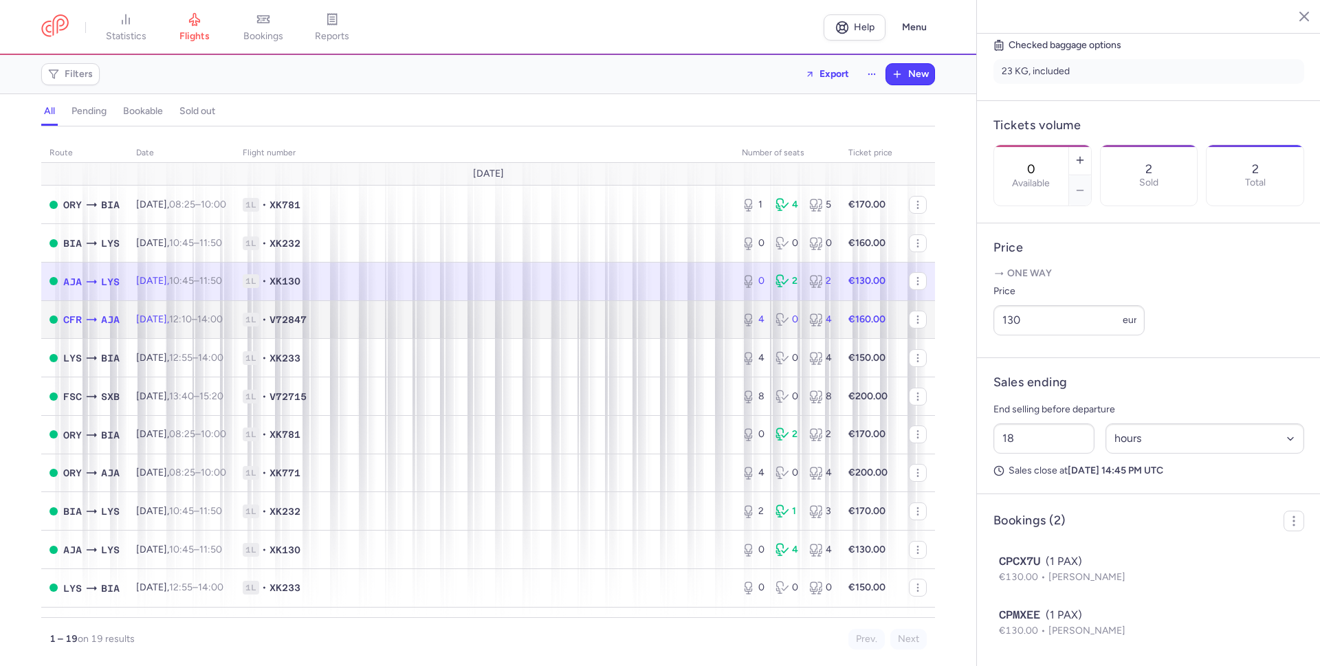
click at [655, 321] on span "1L • V72847" at bounding box center [484, 320] width 483 height 14
type input "4"
type input "44"
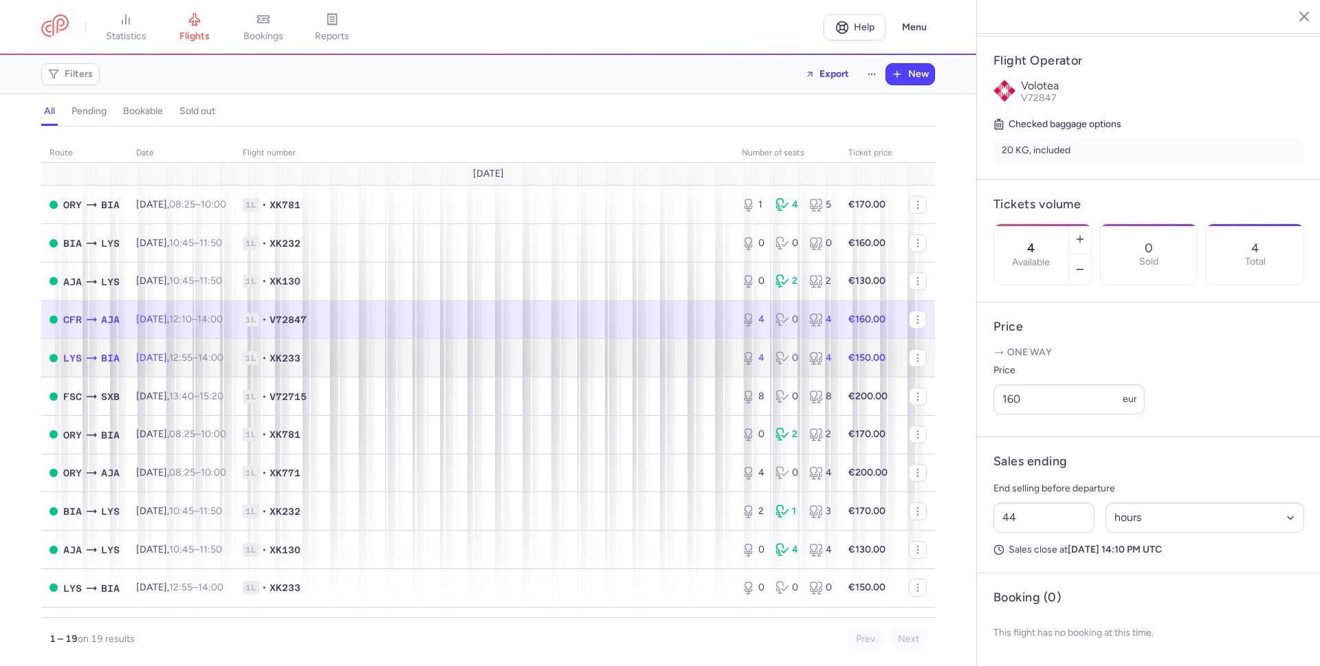
click at [662, 360] on span "1L • XK233" at bounding box center [484, 358] width 483 height 14
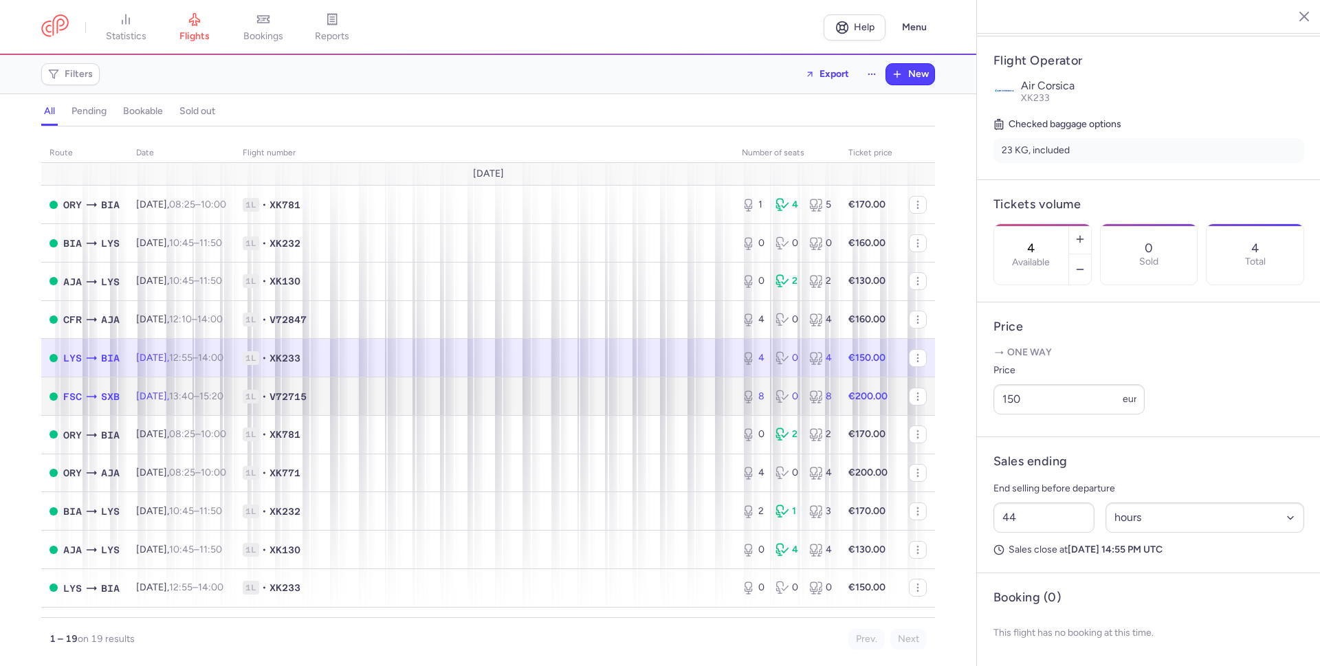
click at [632, 399] on span "1L • V72715" at bounding box center [484, 397] width 483 height 14
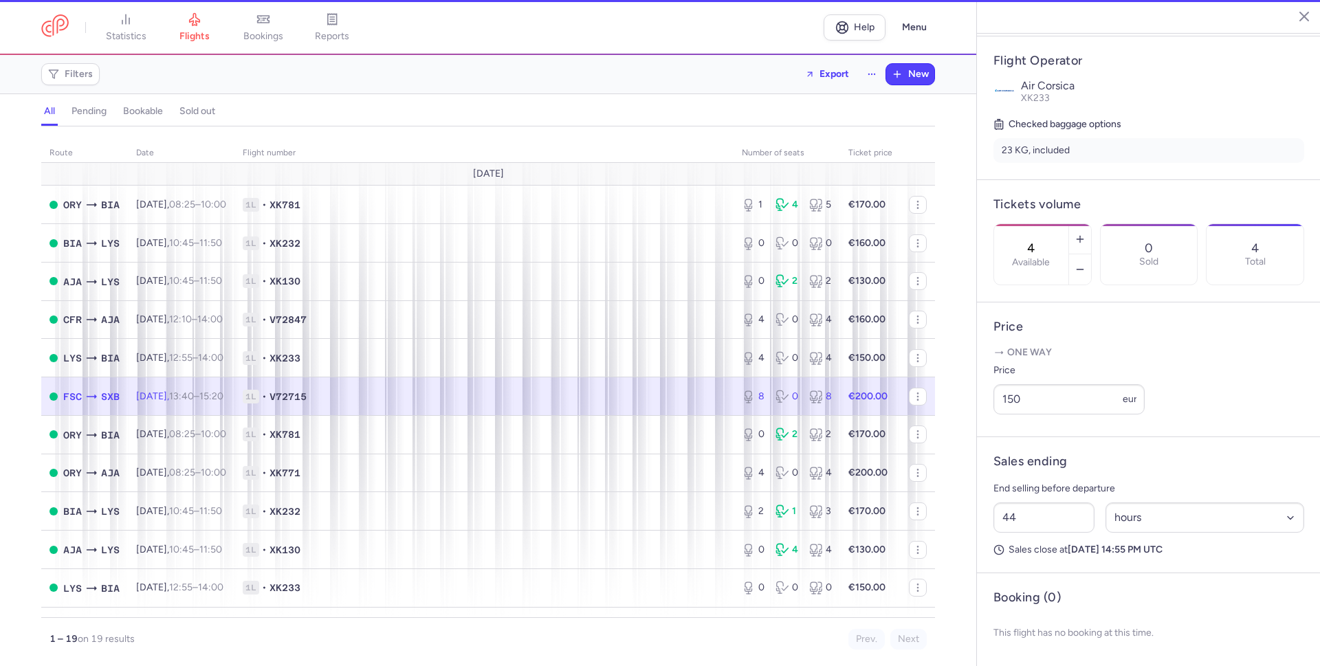
type input "8"
type input "45"
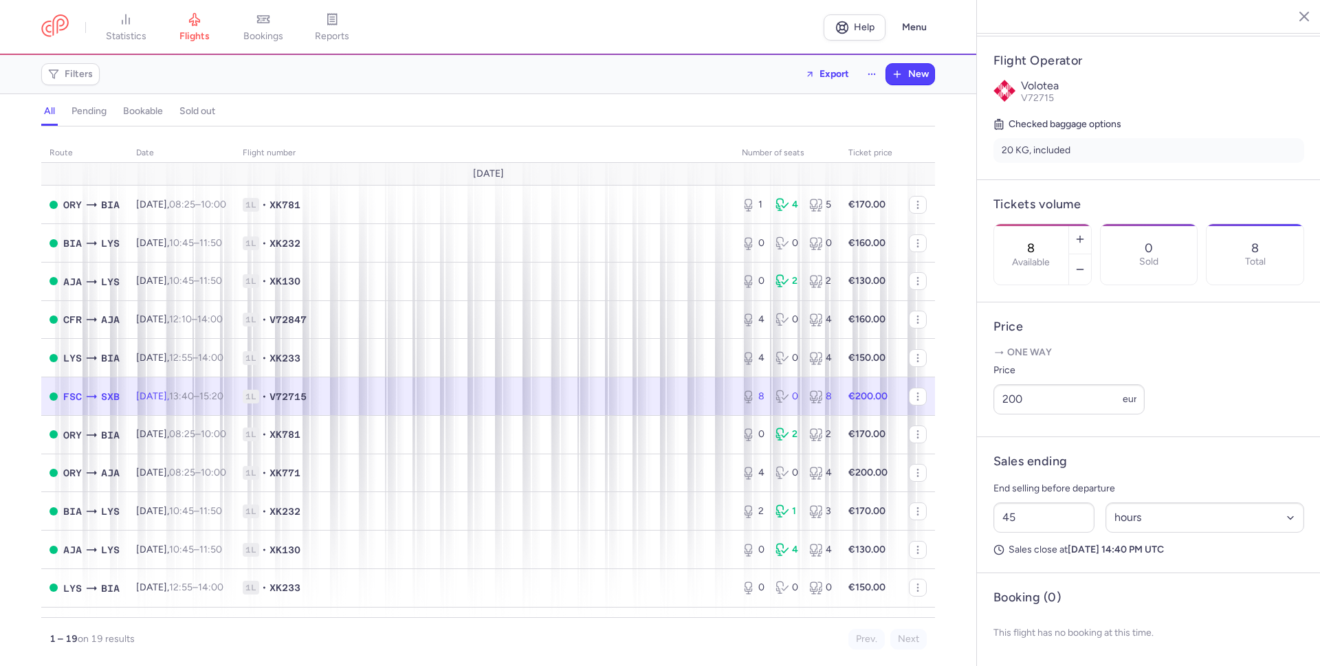
scroll to position [25, 0]
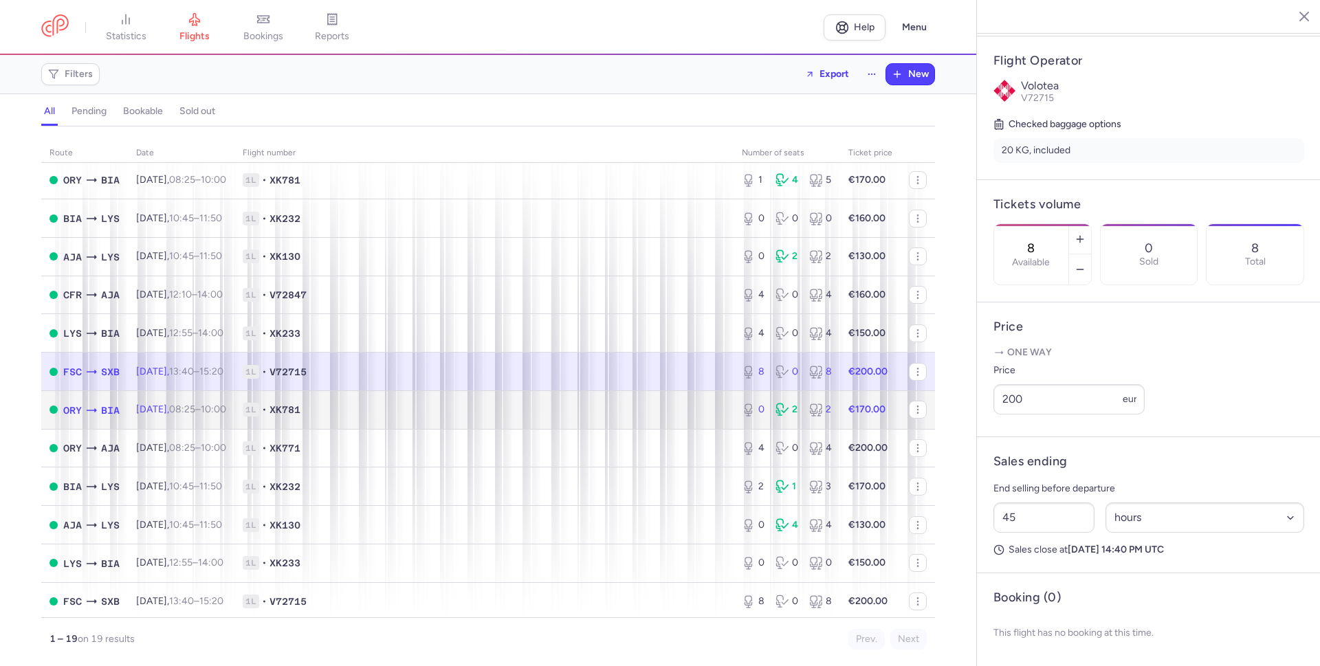
click at [593, 415] on span "1L • XK781" at bounding box center [484, 410] width 483 height 14
type input "0"
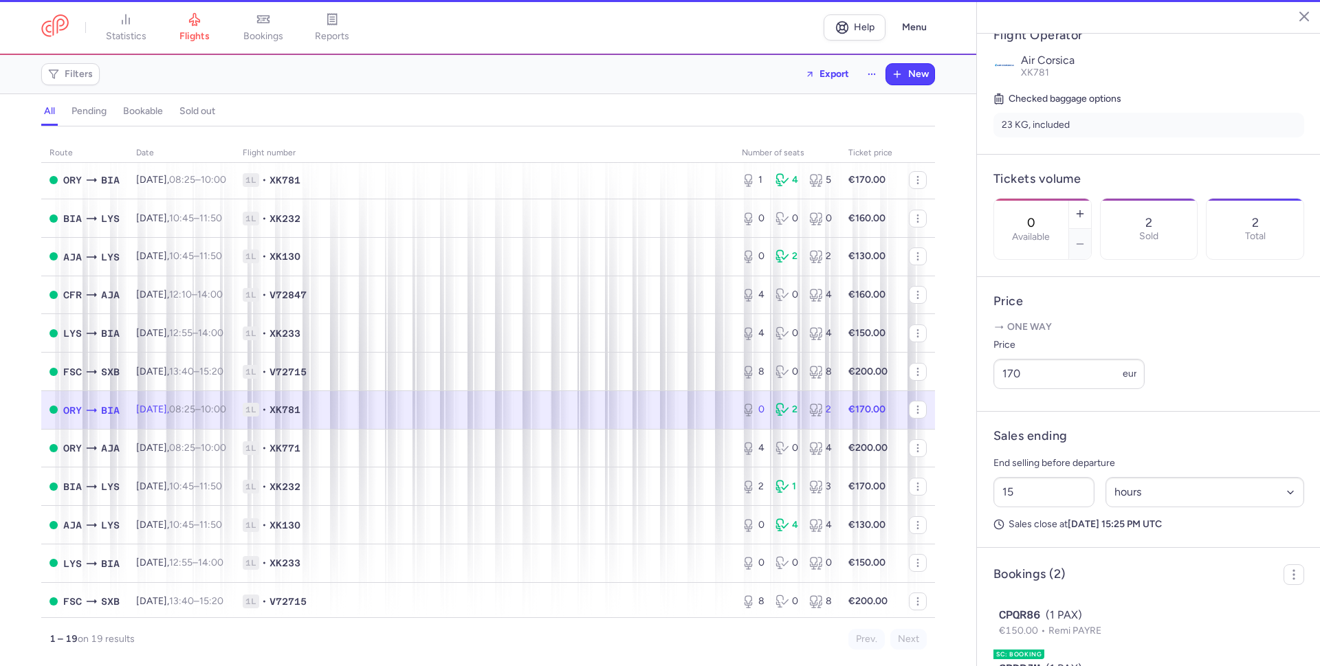
scroll to position [371, 0]
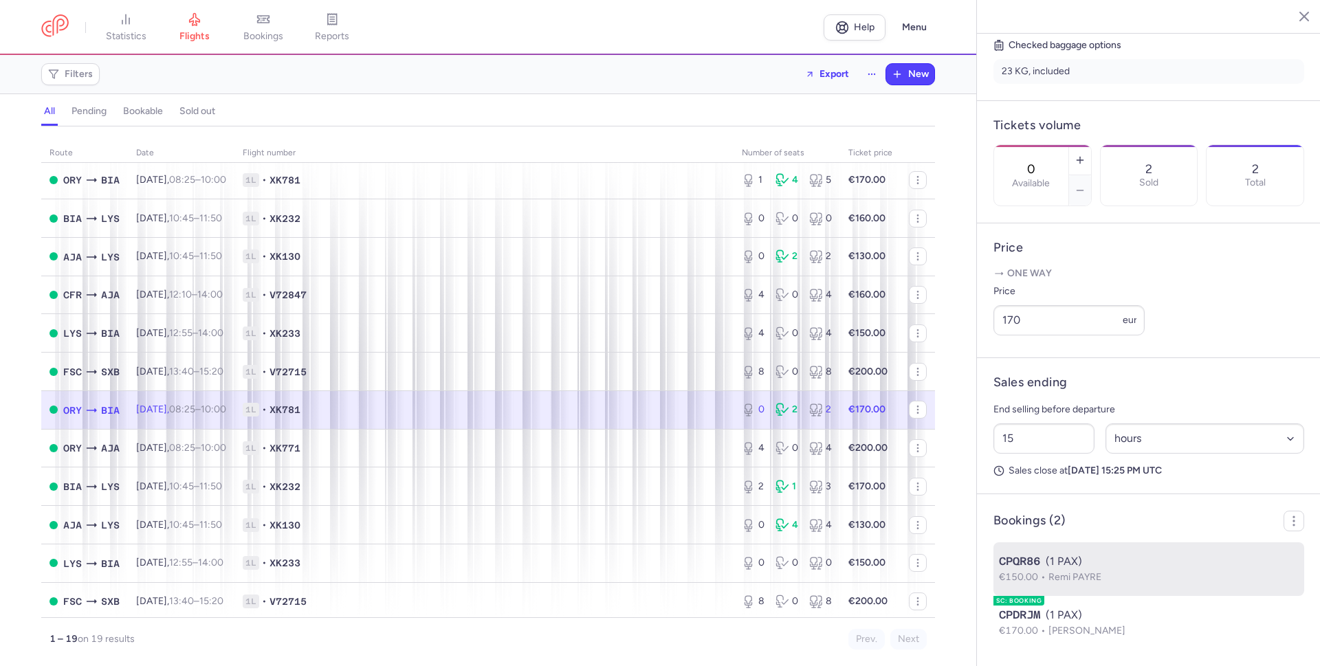
click at [1173, 596] on li "CPQR86 (1 PAX) €150.00 Remi PAYRE" at bounding box center [1148, 623] width 311 height 54
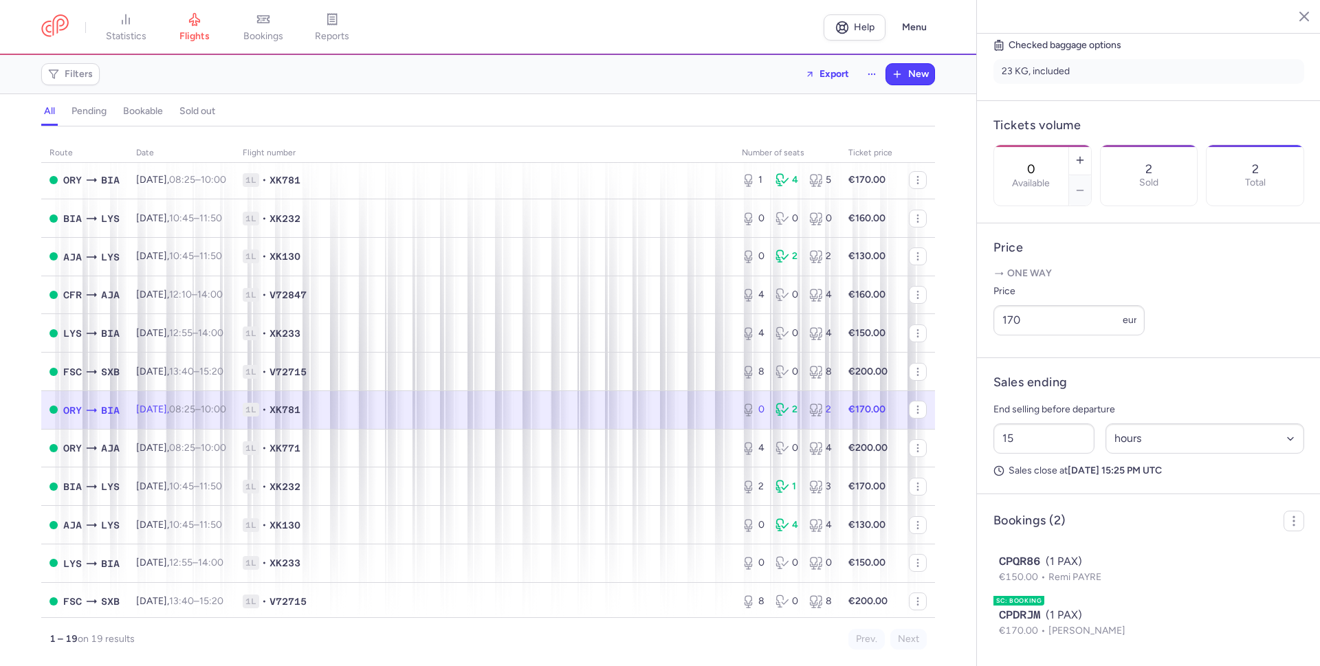
click at [654, 407] on span "1L • XK781" at bounding box center [484, 410] width 483 height 14
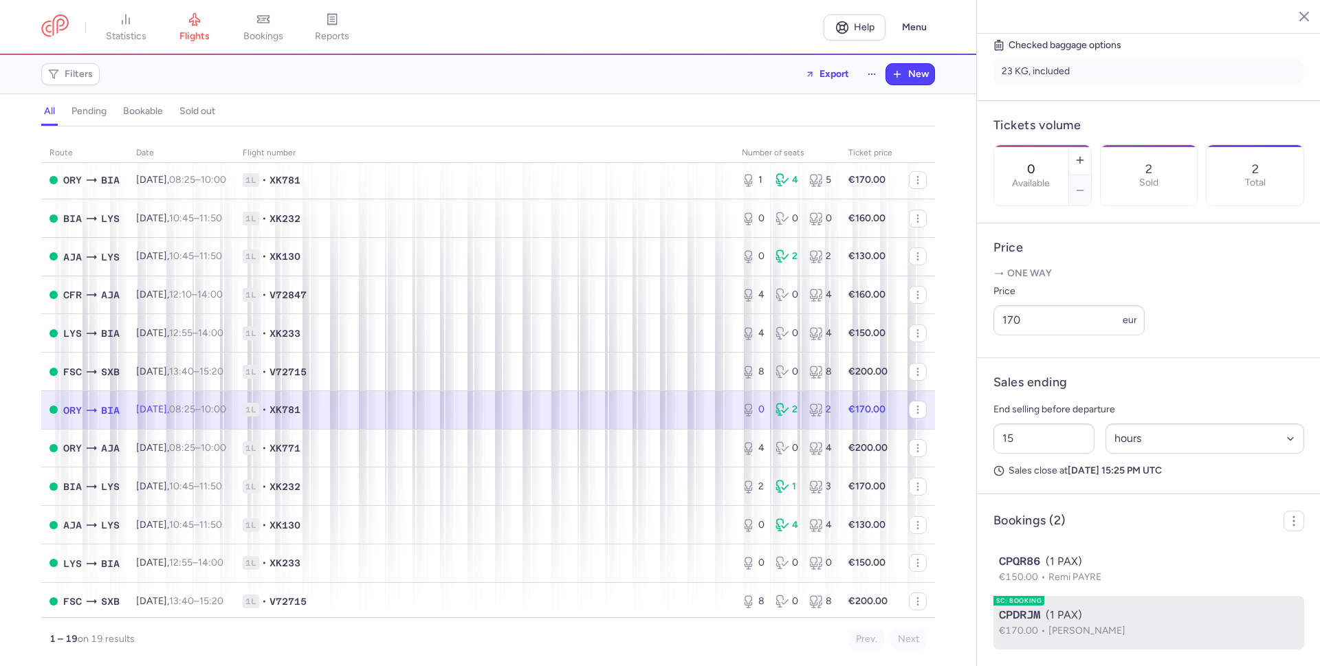
click at [1140, 626] on p "€170.00 [PERSON_NAME]" at bounding box center [1149, 631] width 300 height 15
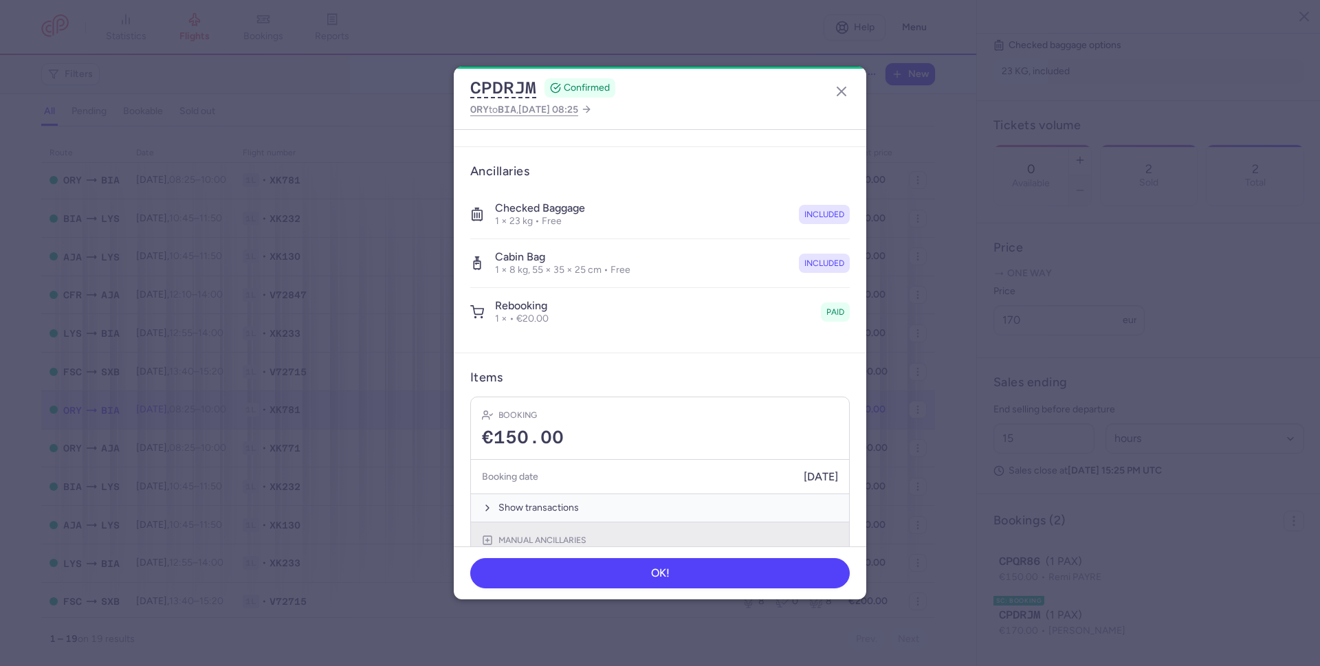
scroll to position [28, 0]
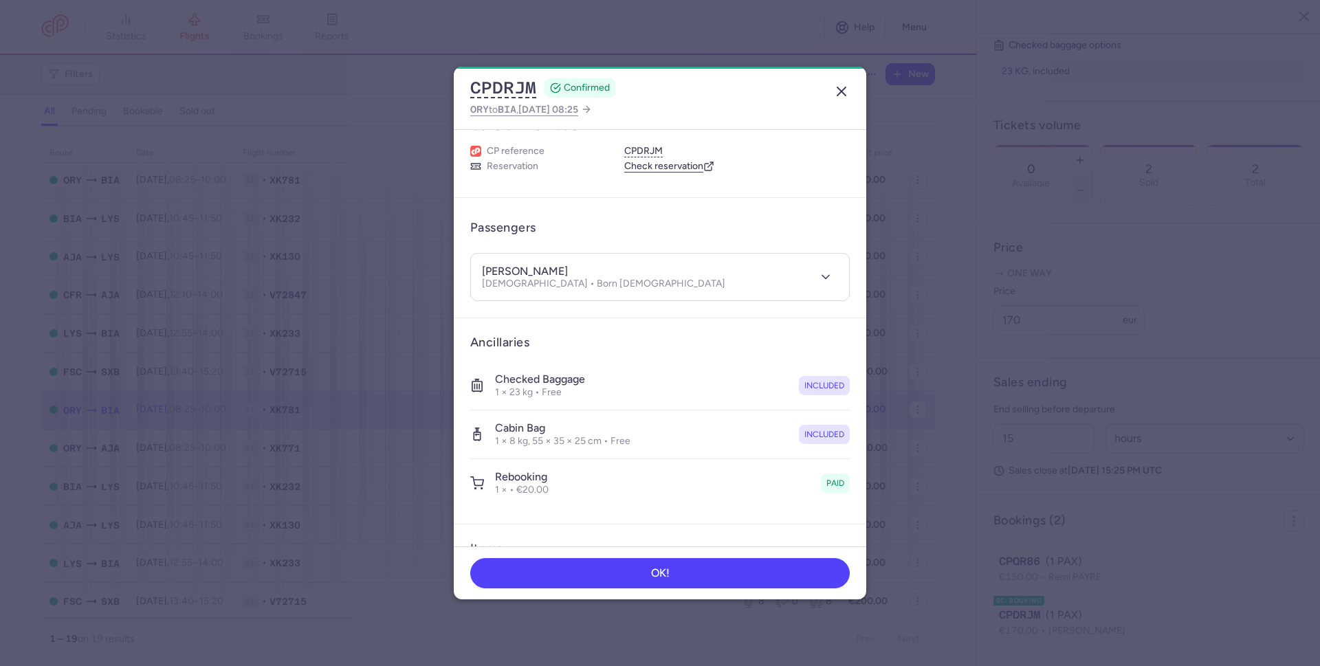
click at [838, 89] on icon "button" at bounding box center [841, 91] width 16 height 16
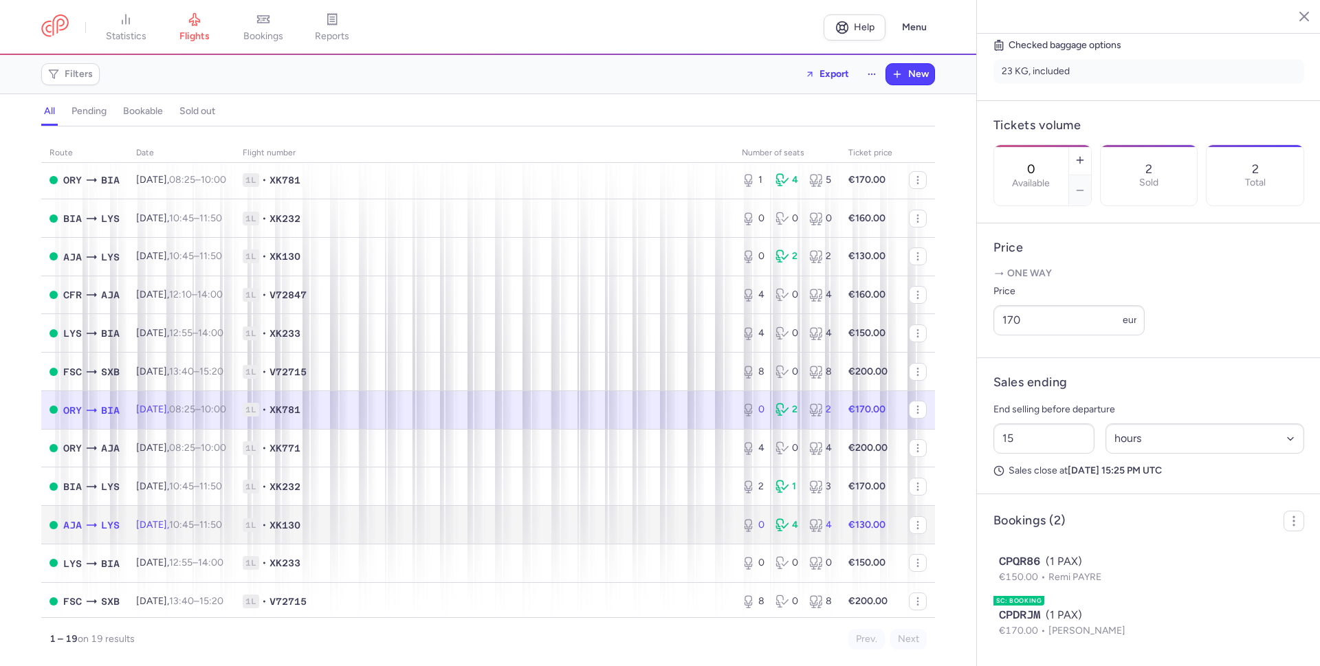
click at [633, 530] on span "1L • XK130" at bounding box center [484, 525] width 483 height 14
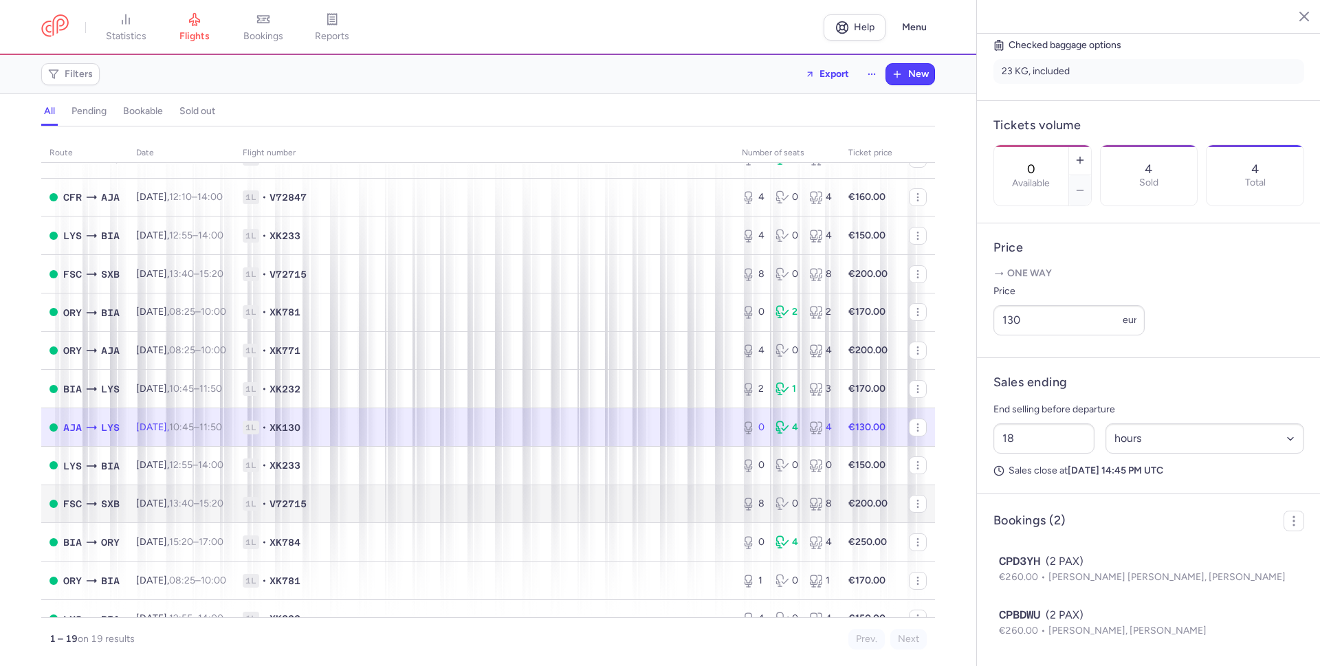
scroll to position [146, 0]
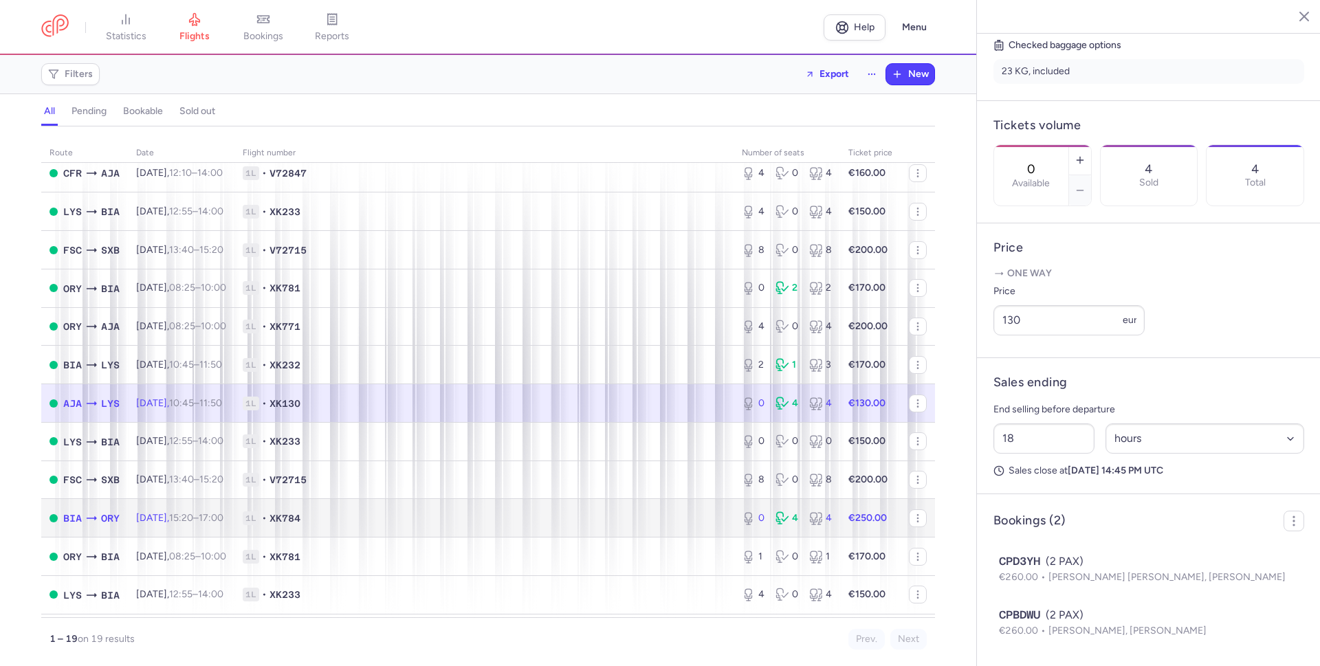
click at [648, 519] on span "1L • XK784" at bounding box center [484, 518] width 483 height 14
type input "23"
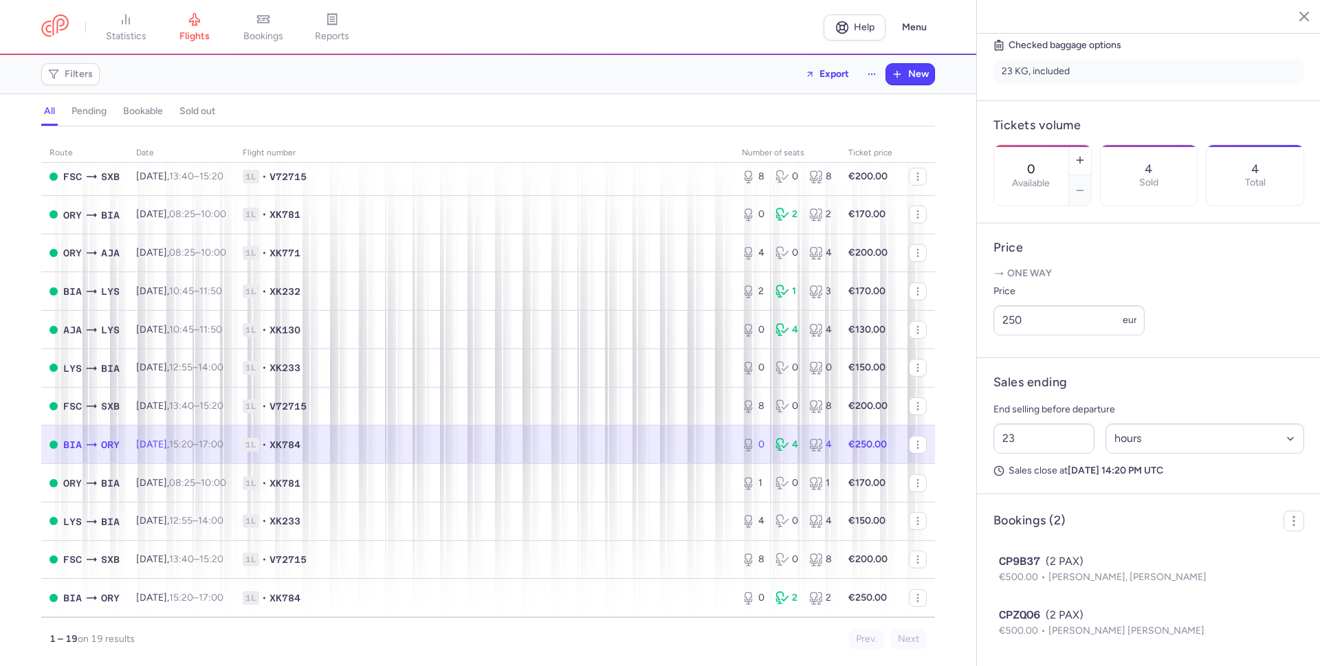
scroll to position [245, 0]
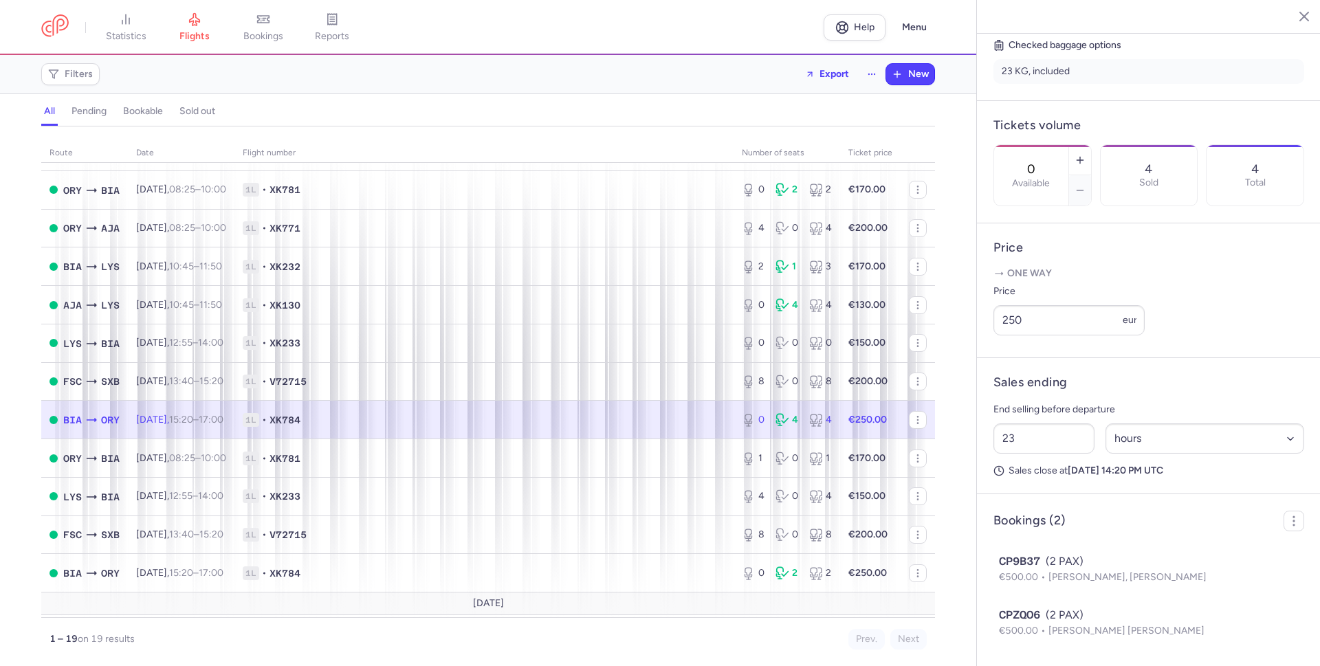
click at [1131, 534] on article "Bookings (2) CP9B37 (2 PAX) €500.00 [PERSON_NAME], [PERSON_NAME] CPZQO6 (2 PAX)…" at bounding box center [1149, 580] width 344 height 172
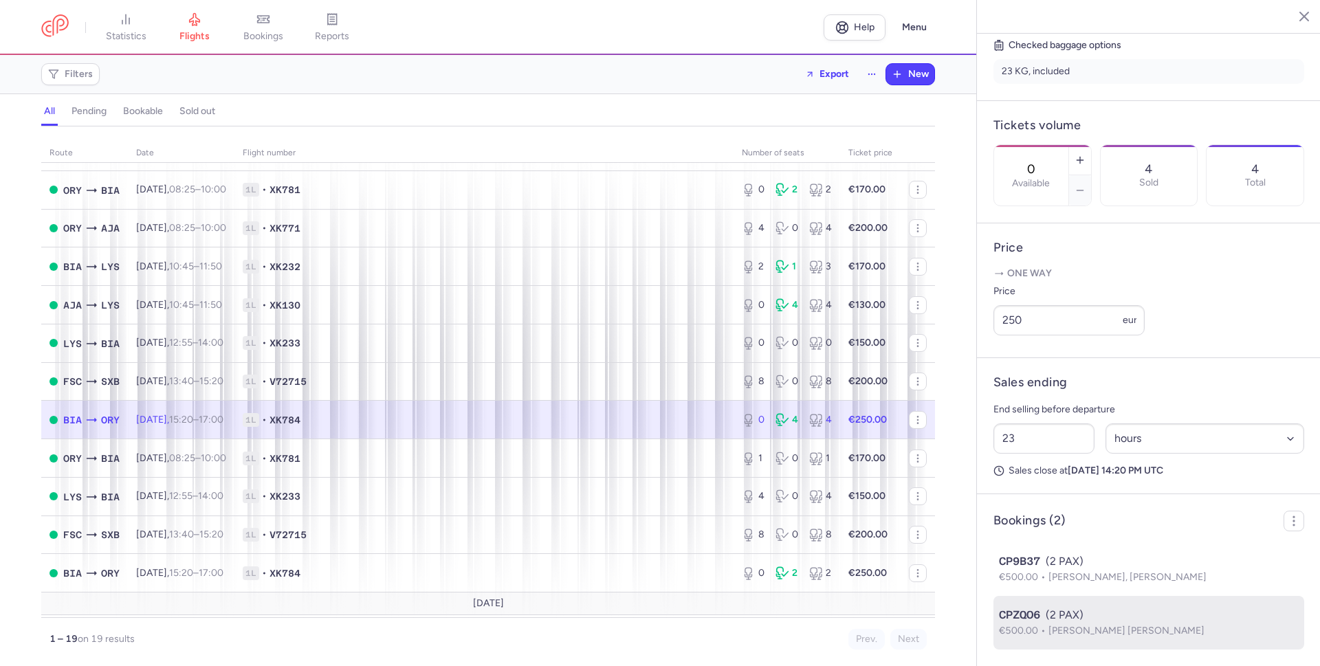
click at [1127, 600] on li "CPZQO6 (2 PAX) €500.00 [PERSON_NAME] [PERSON_NAME]" at bounding box center [1148, 623] width 311 height 54
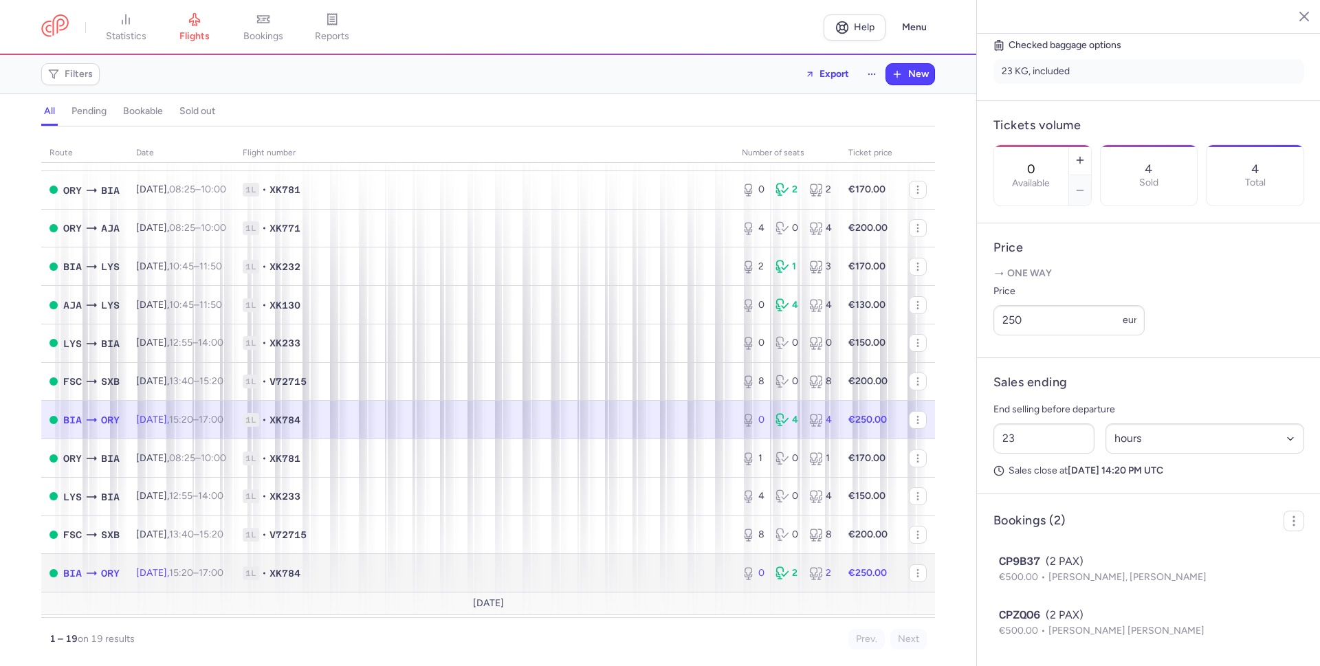
click at [675, 575] on span "1L • XK784" at bounding box center [484, 573] width 483 height 14
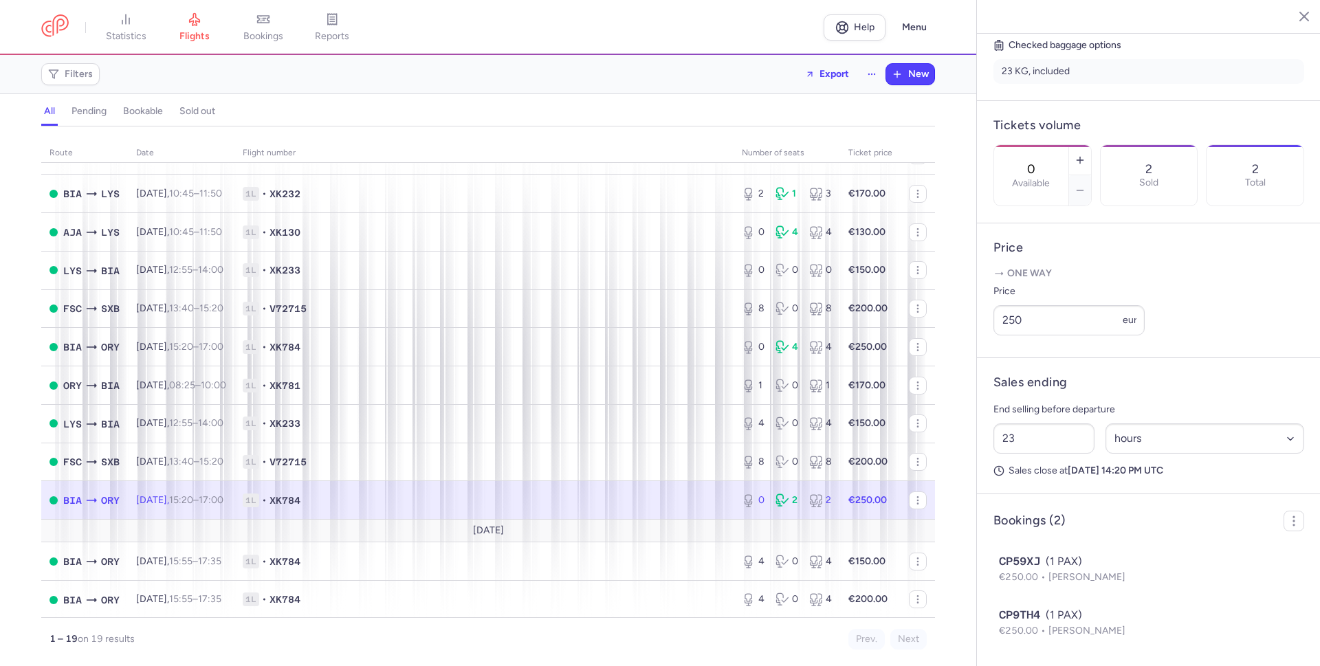
scroll to position [319, 0]
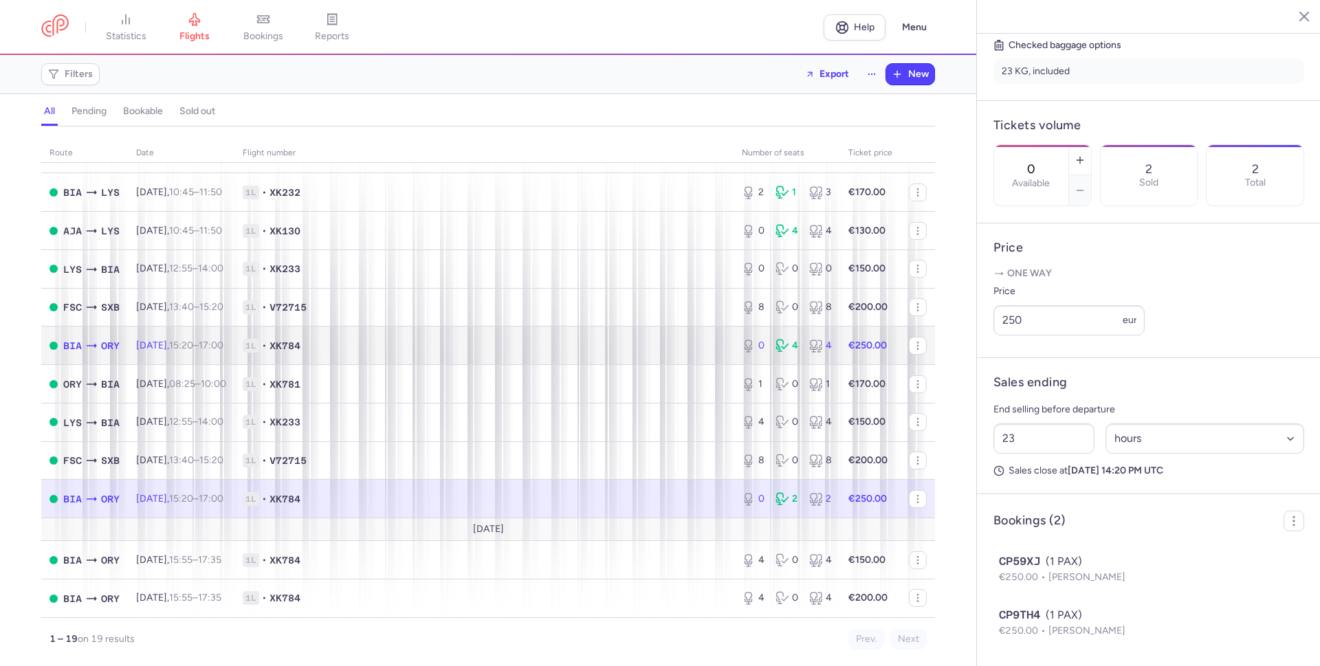
click at [559, 343] on span "1L • XK784" at bounding box center [484, 346] width 483 height 14
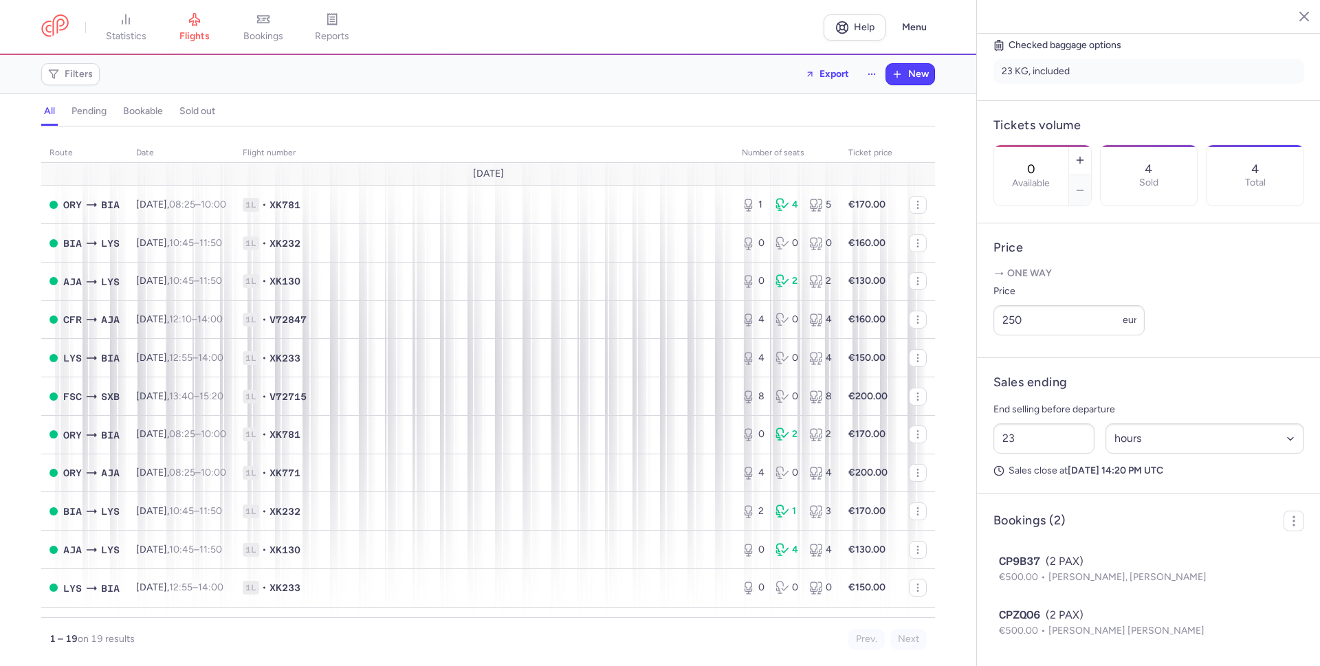
click at [1154, 240] on h4 "Price" at bounding box center [1148, 248] width 311 height 16
click at [644, 26] on nav "statistics flights bookings reports" at bounding box center [432, 27] width 782 height 30
